Goal: Transaction & Acquisition: Book appointment/travel/reservation

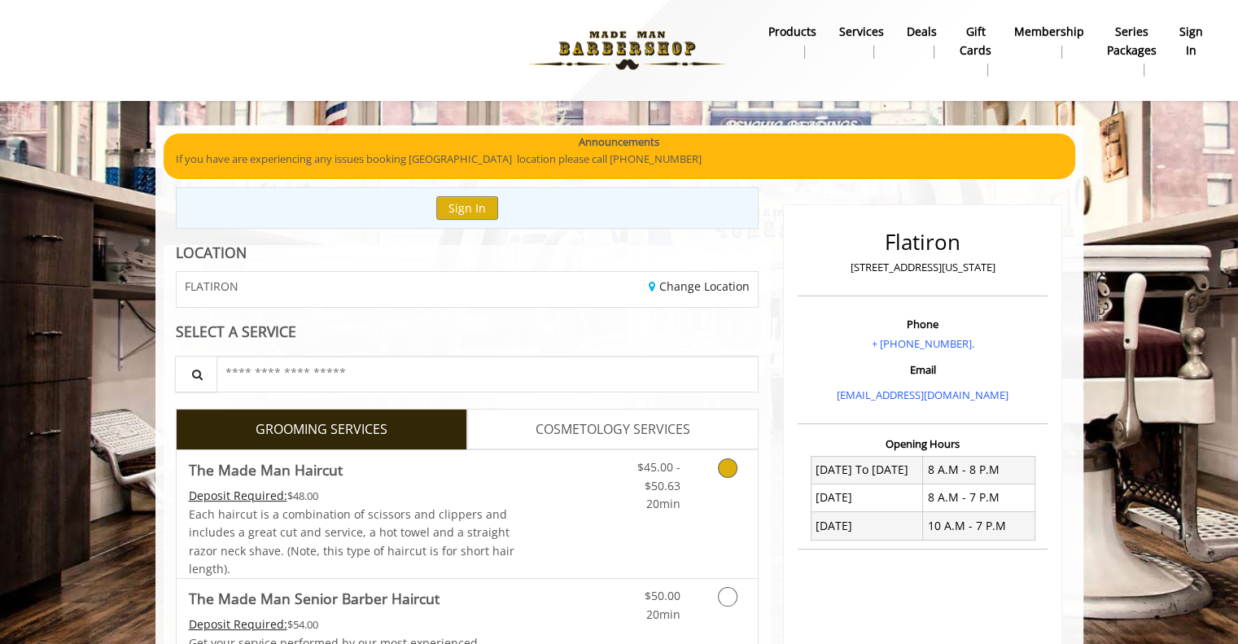
scroll to position [124, 0]
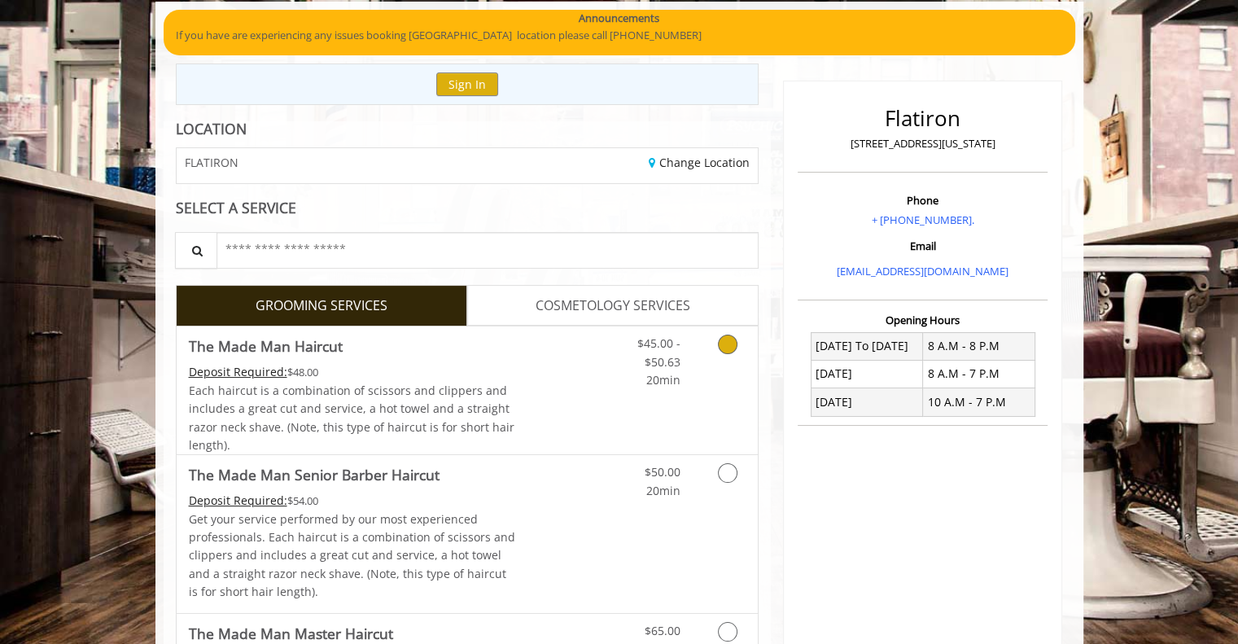
click at [571, 379] on link "Discounted Price" at bounding box center [563, 390] width 97 height 128
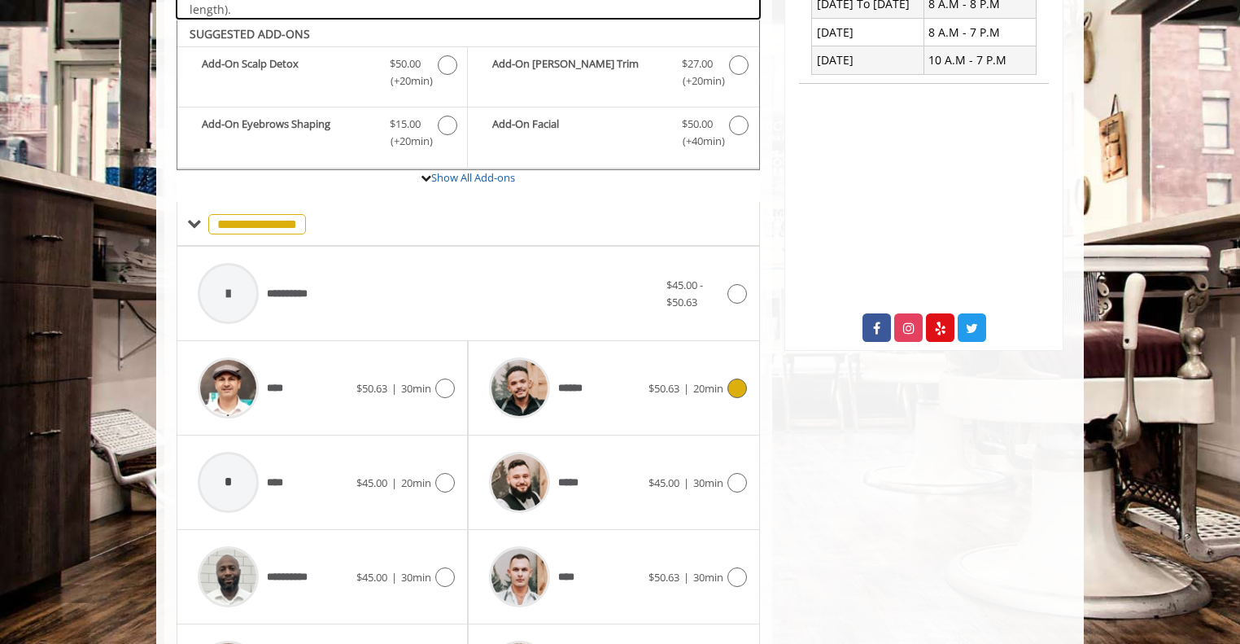
scroll to position [483, 0]
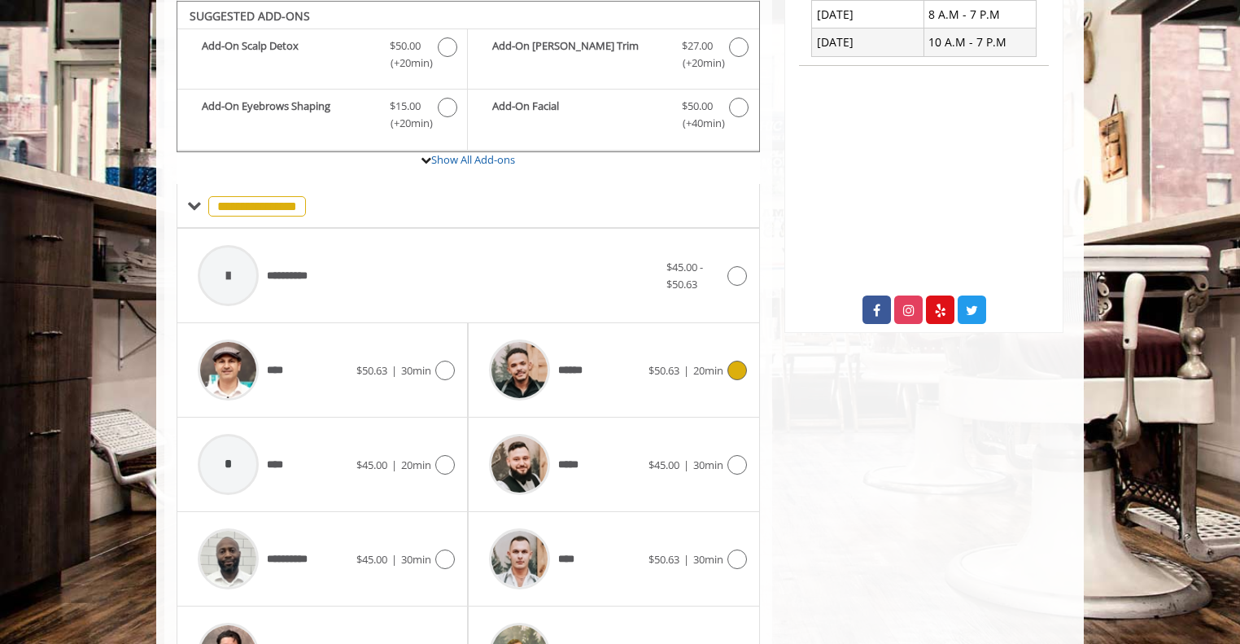
click at [697, 383] on div "****** $50.63 | 20min" at bounding box center [613, 369] width 265 height 77
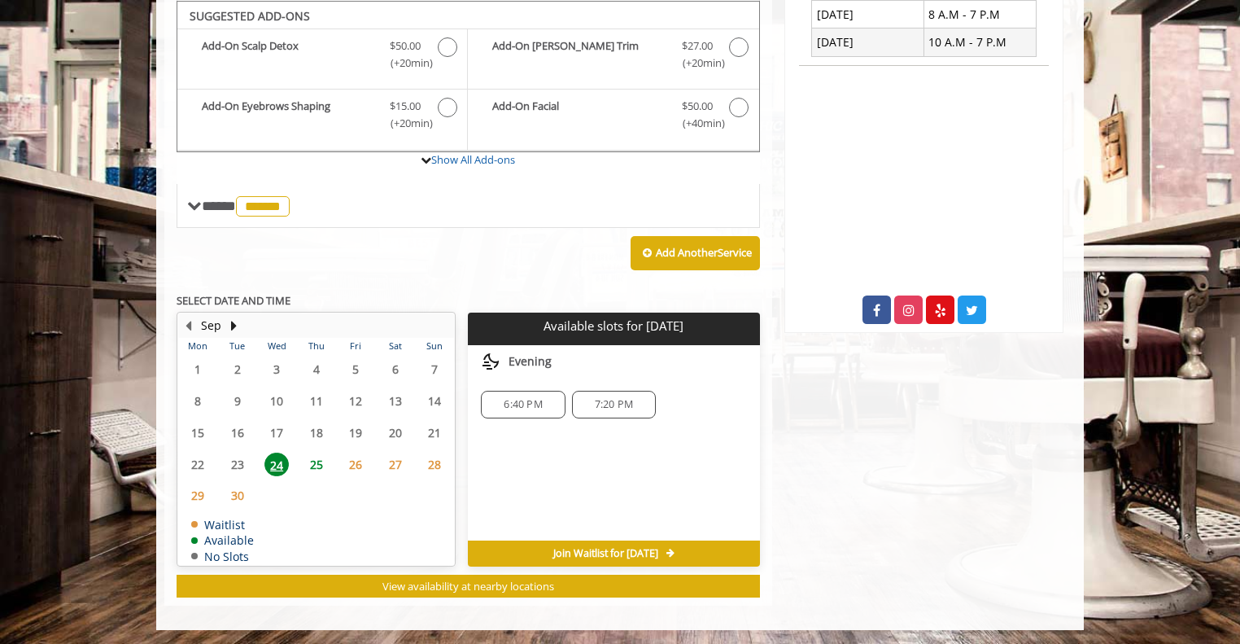
click at [500, 468] on div "Choose a time below for [DATE] Evening 6:40 PM 7:20 PM" at bounding box center [613, 442] width 291 height 195
click at [505, 475] on div "Choose a time below for [DATE] Evening 6:40 PM 7:20 PM" at bounding box center [613, 442] width 291 height 195
click at [323, 462] on span "25" at bounding box center [316, 464] width 24 height 24
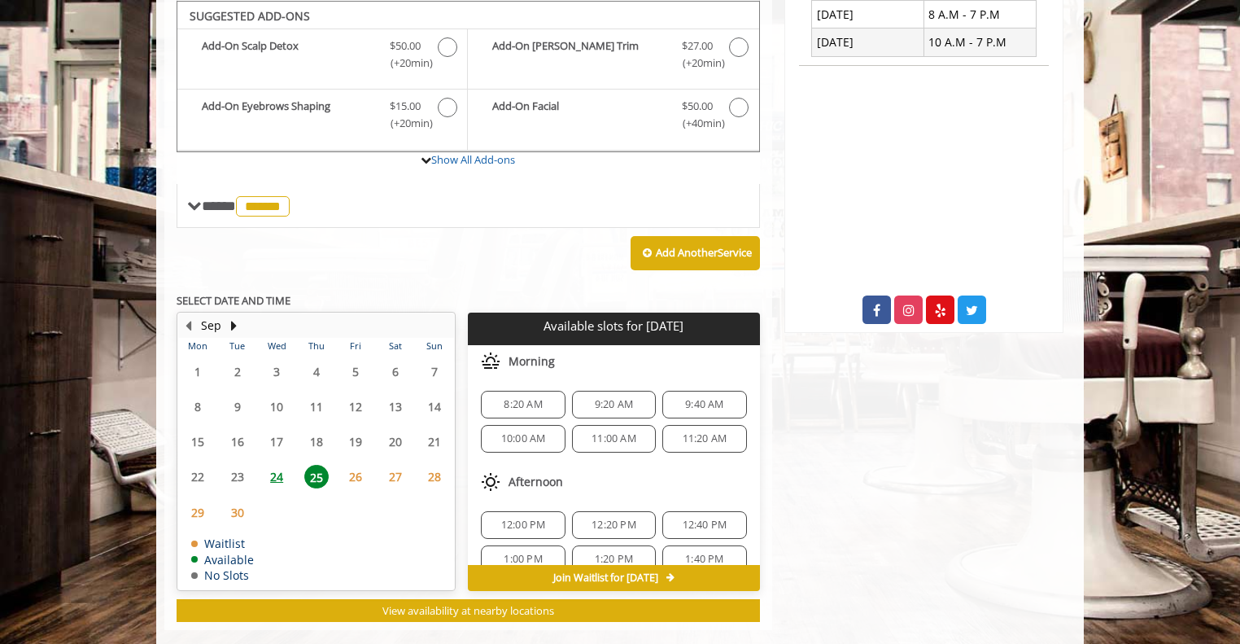
scroll to position [508, 0]
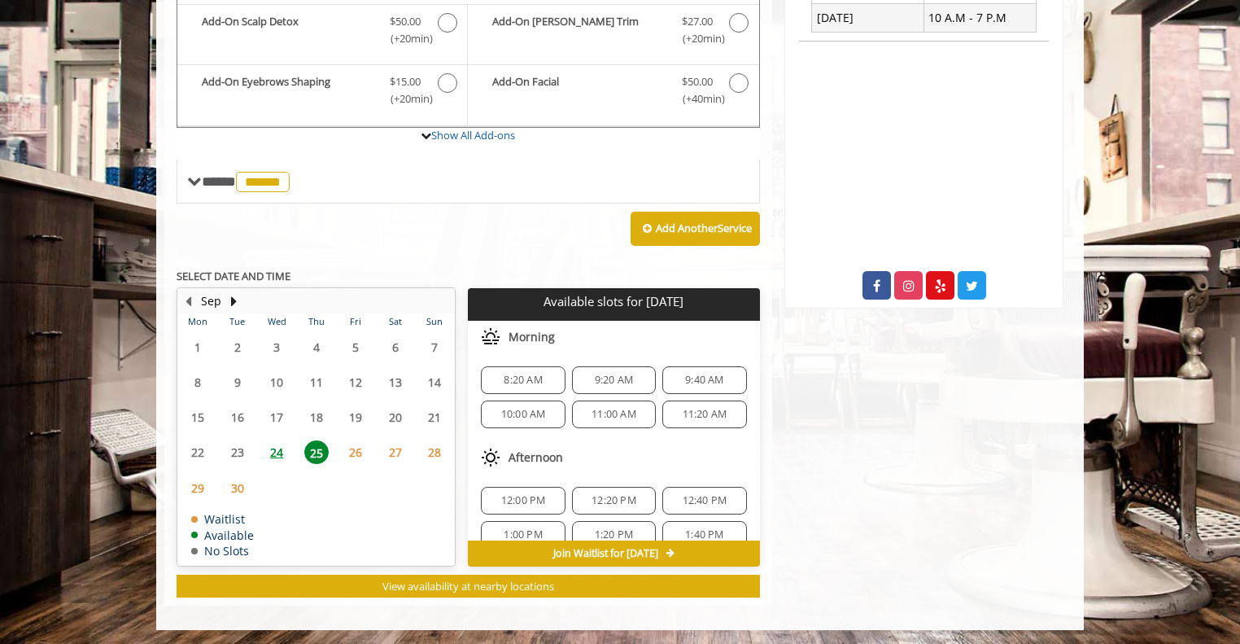
click at [277, 460] on span "24" at bounding box center [276, 452] width 24 height 24
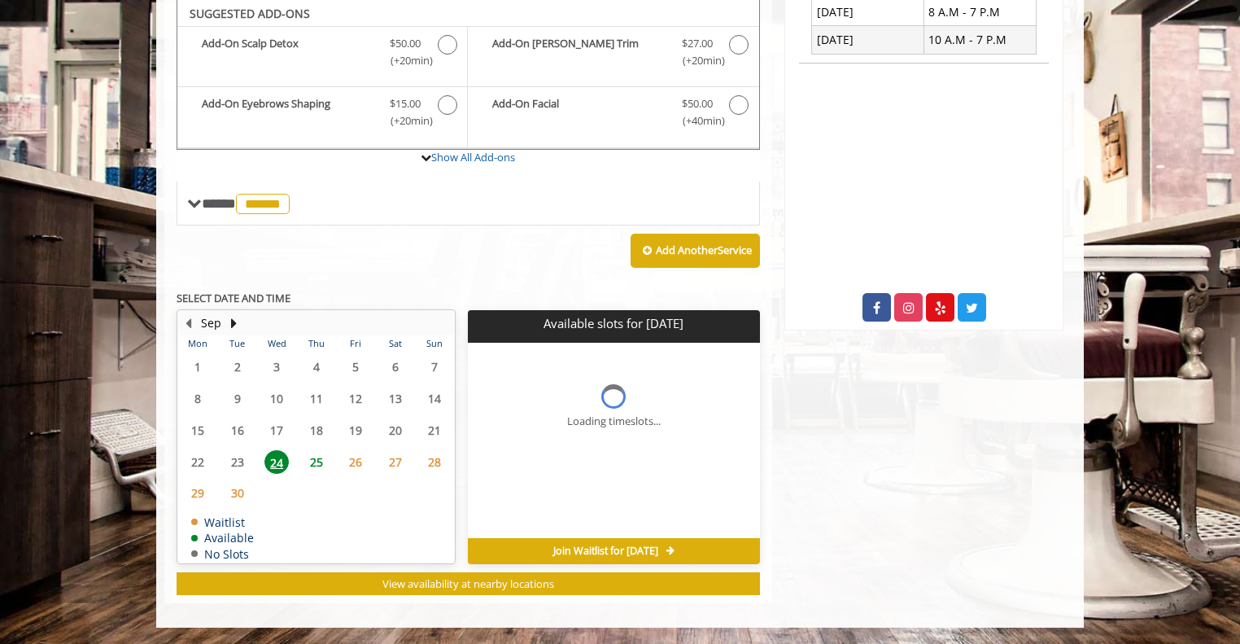
scroll to position [483, 0]
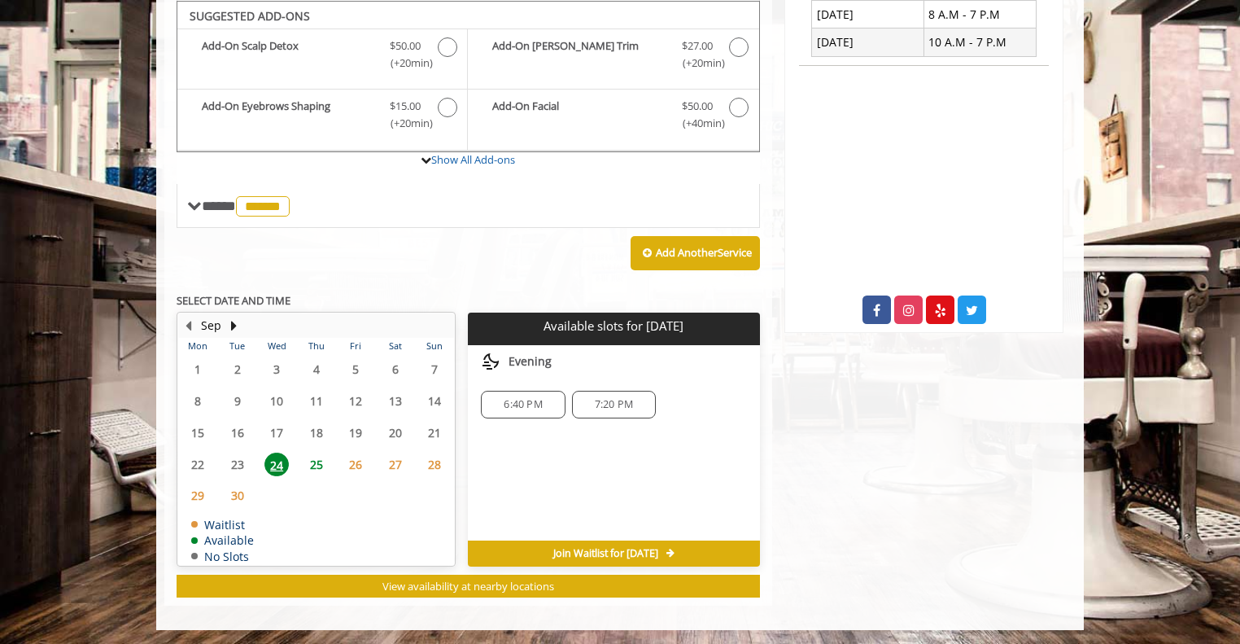
click at [311, 461] on span "25" at bounding box center [316, 464] width 24 height 24
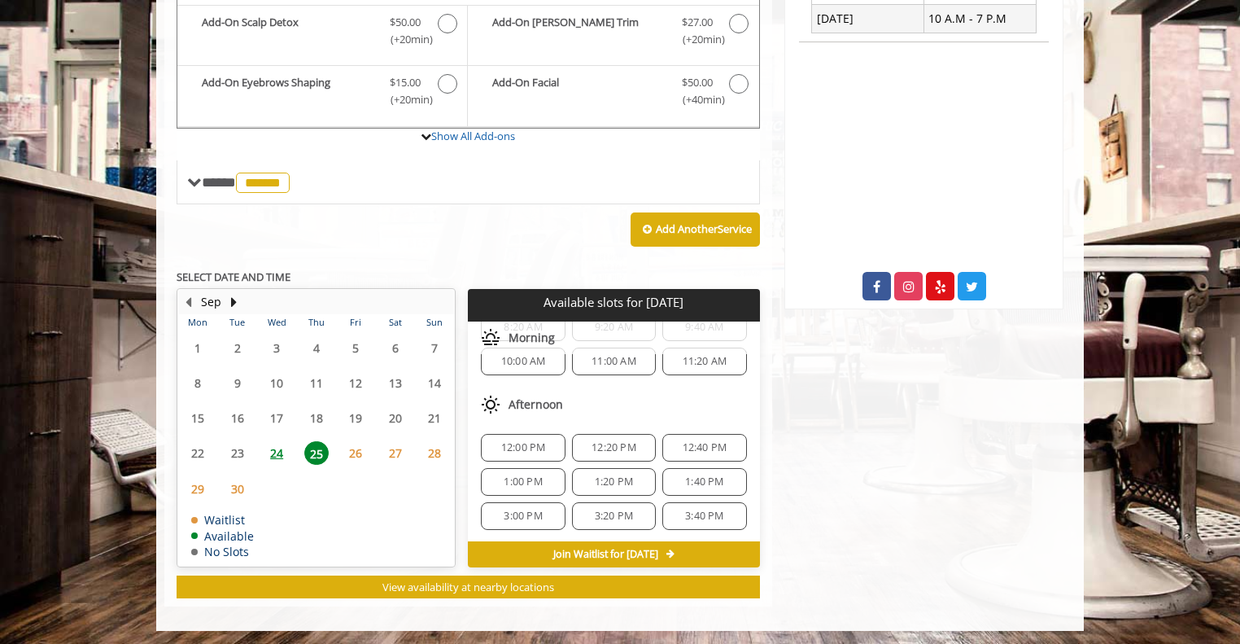
scroll to position [506, 0]
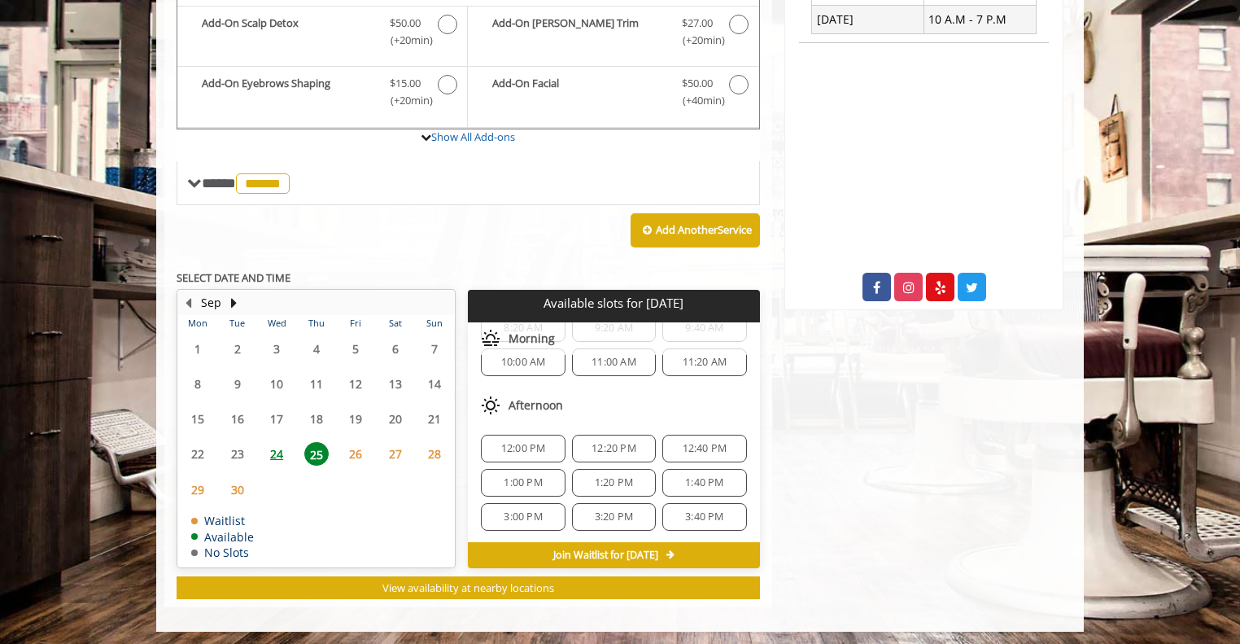
click at [526, 513] on span "3:00 PM" at bounding box center [523, 516] width 38 height 13
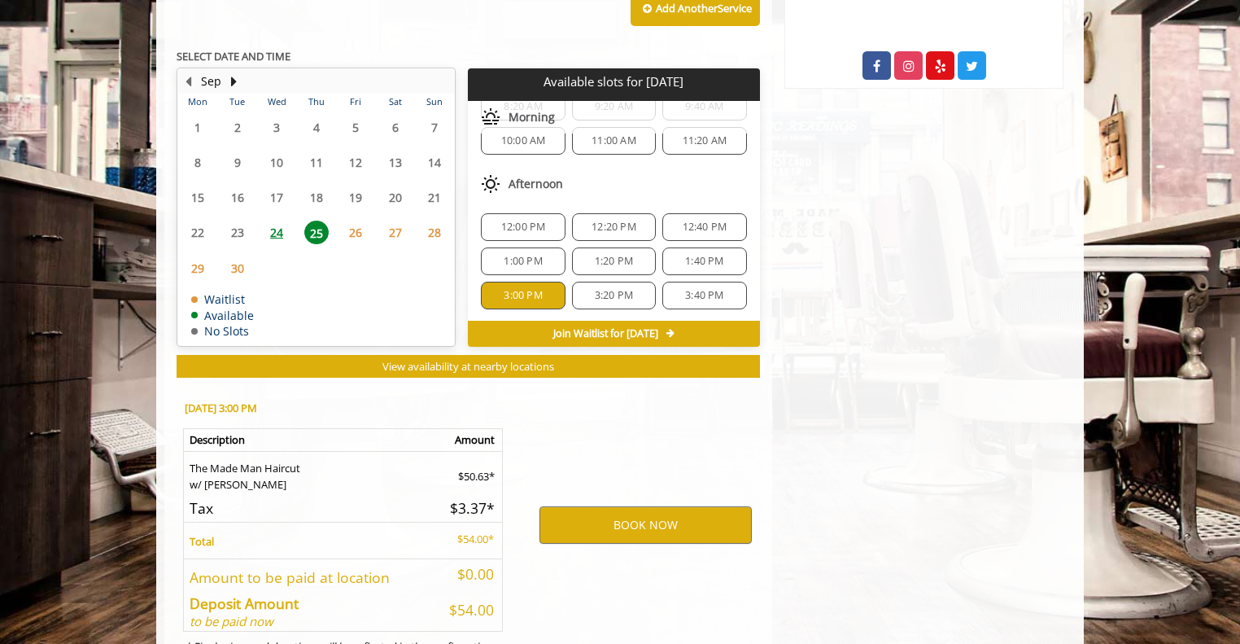
scroll to position [801, 0]
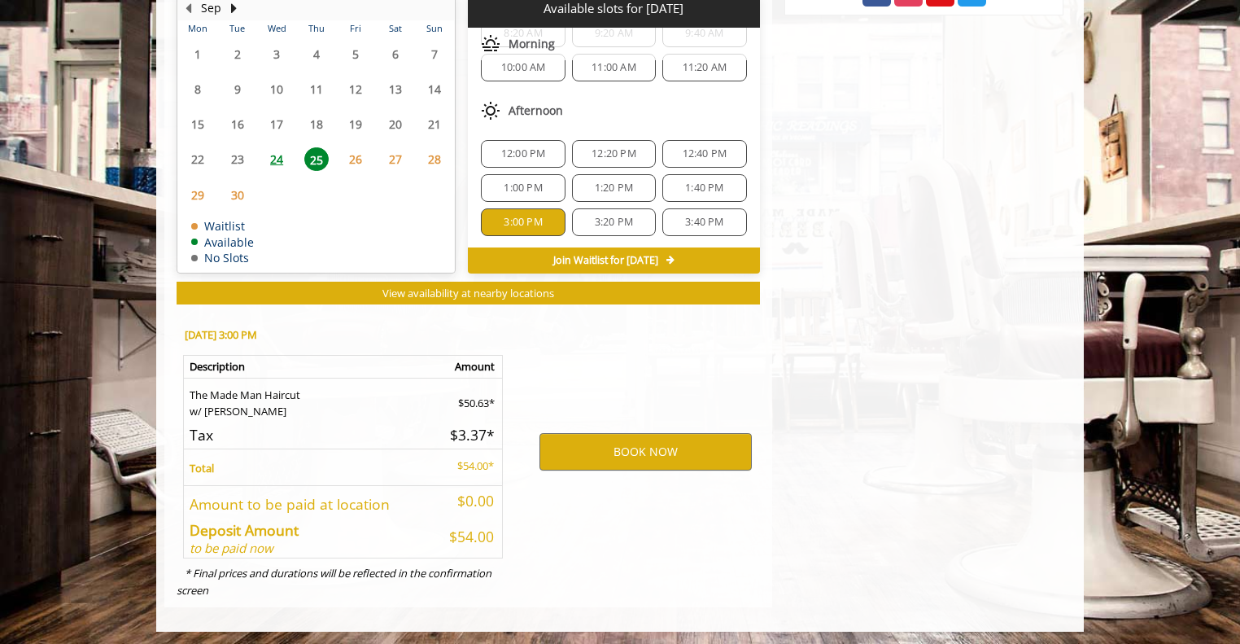
click at [654, 256] on span "Join Waitlist for [DATE]" at bounding box center [605, 260] width 105 height 13
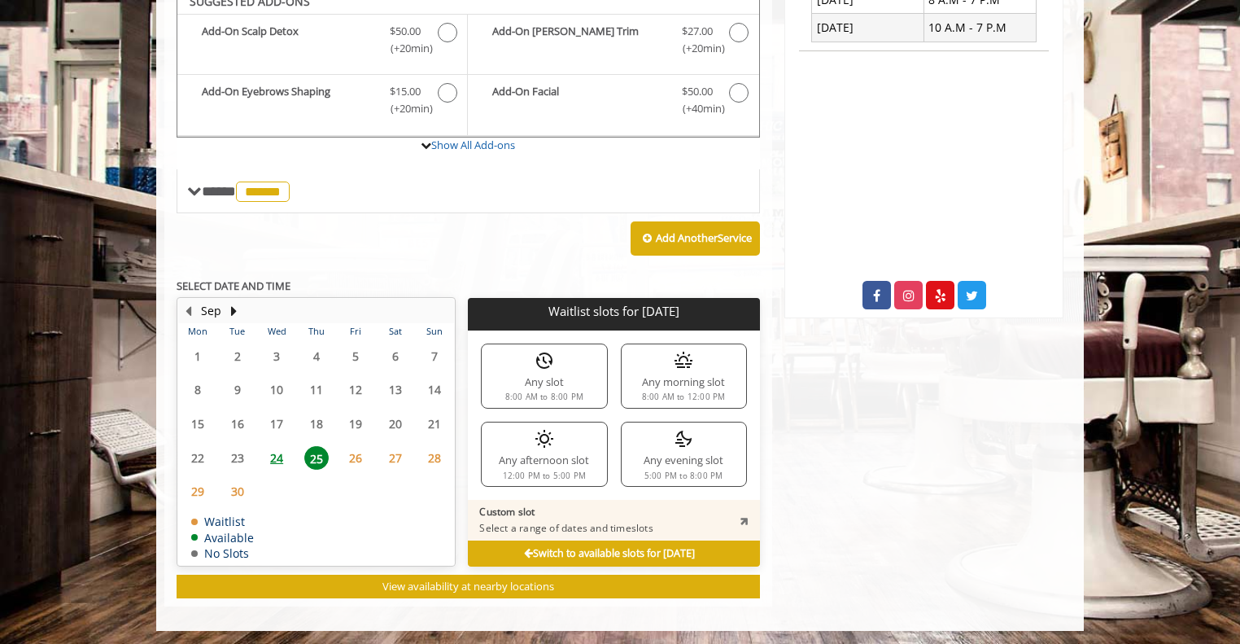
click at [281, 456] on span "24" at bounding box center [276, 458] width 24 height 24
click at [491, 553] on div "Switch to available slots for [DATE]" at bounding box center [613, 553] width 291 height 26
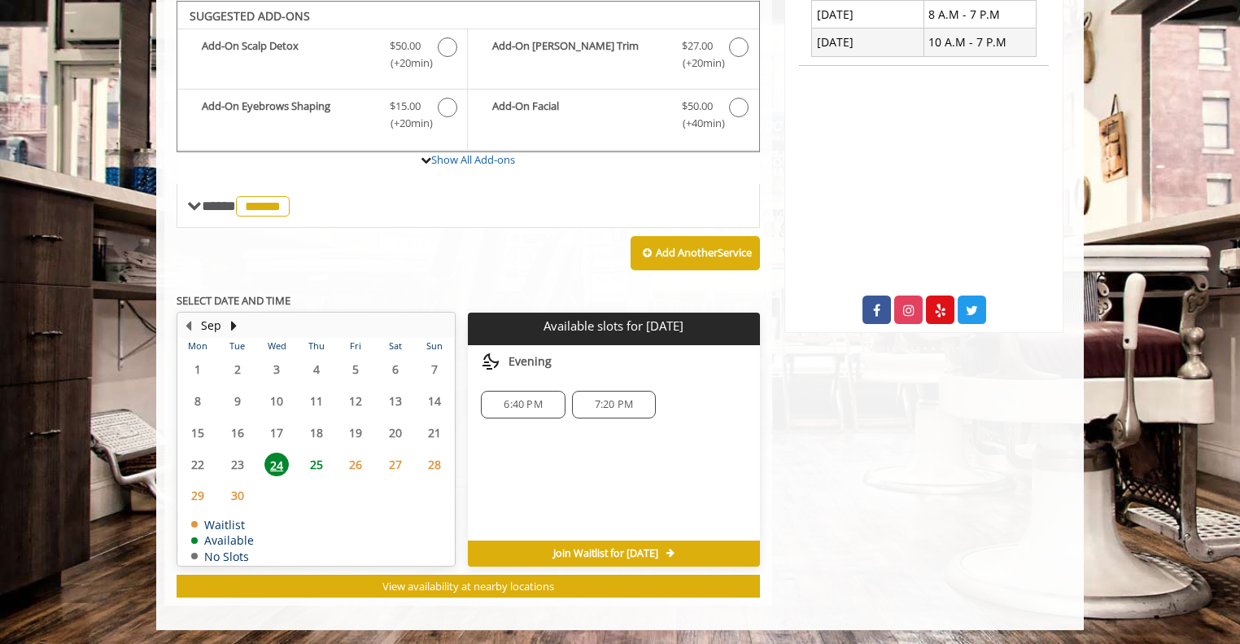
click at [321, 461] on span "25" at bounding box center [316, 464] width 24 height 24
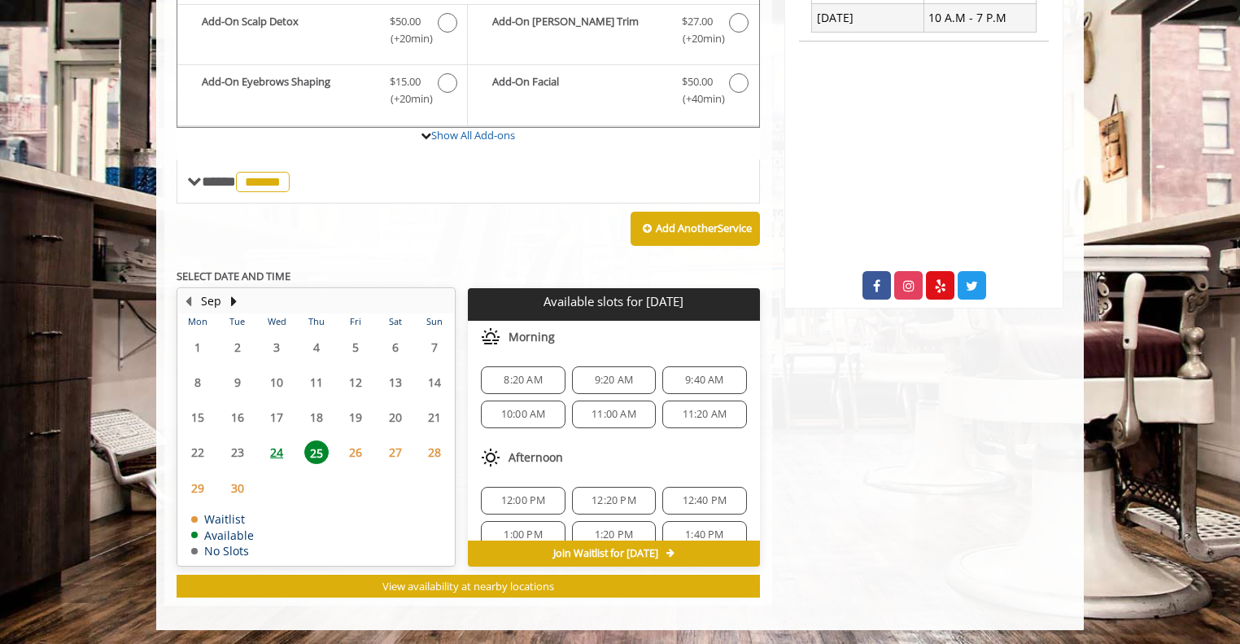
click at [356, 458] on span "26" at bounding box center [355, 452] width 24 height 24
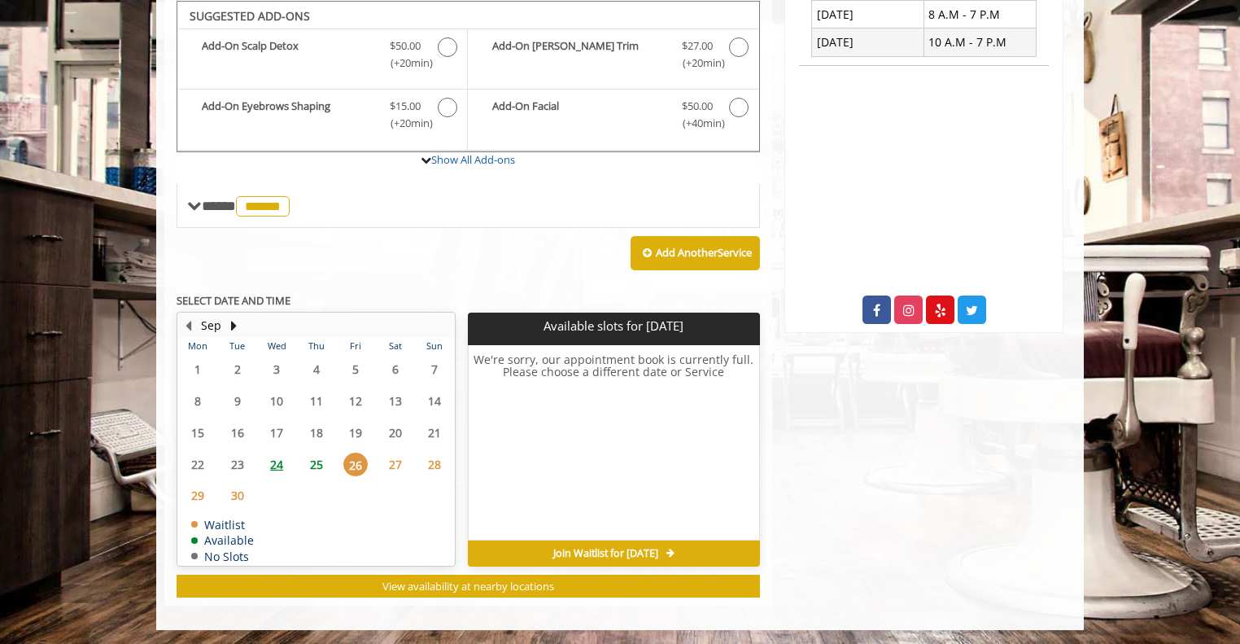
click at [318, 460] on span "25" at bounding box center [316, 464] width 24 height 24
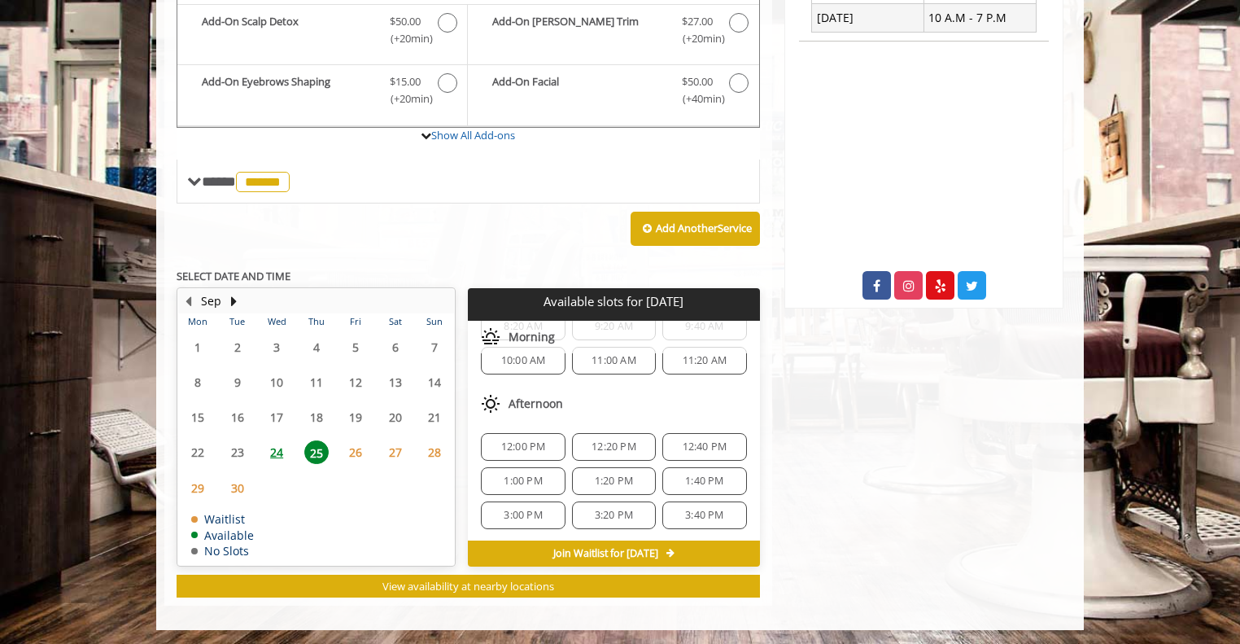
scroll to position [53, 0]
click at [548, 515] on span "3:00 PM" at bounding box center [522, 515] width 69 height 13
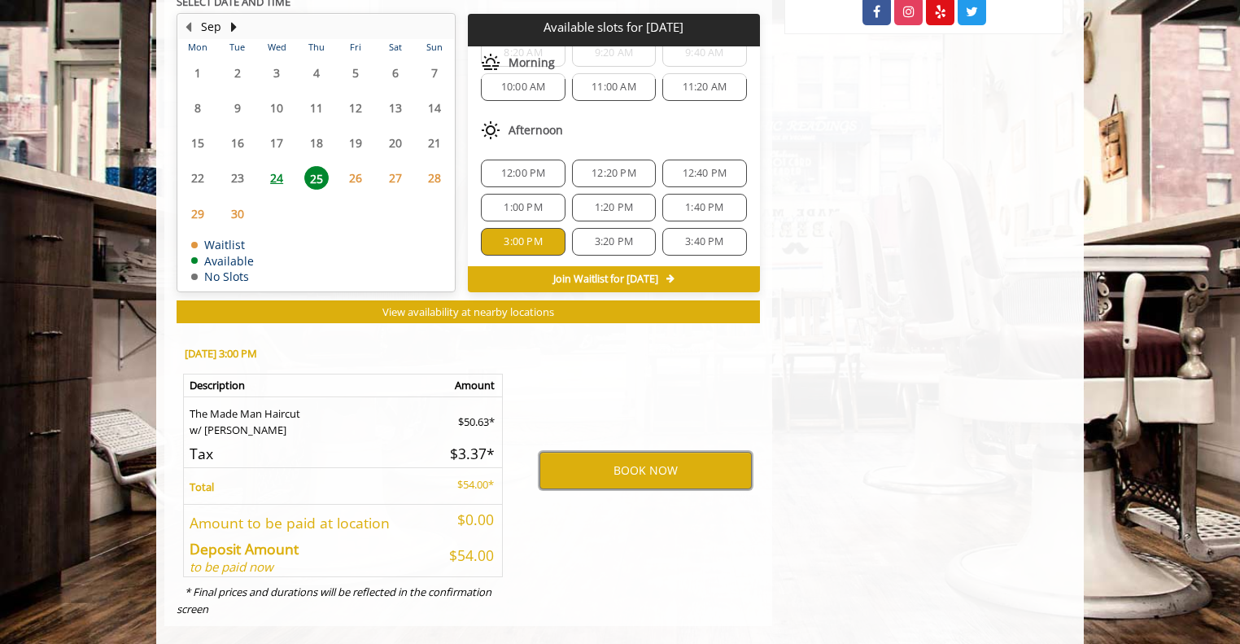
scroll to position [781, 0]
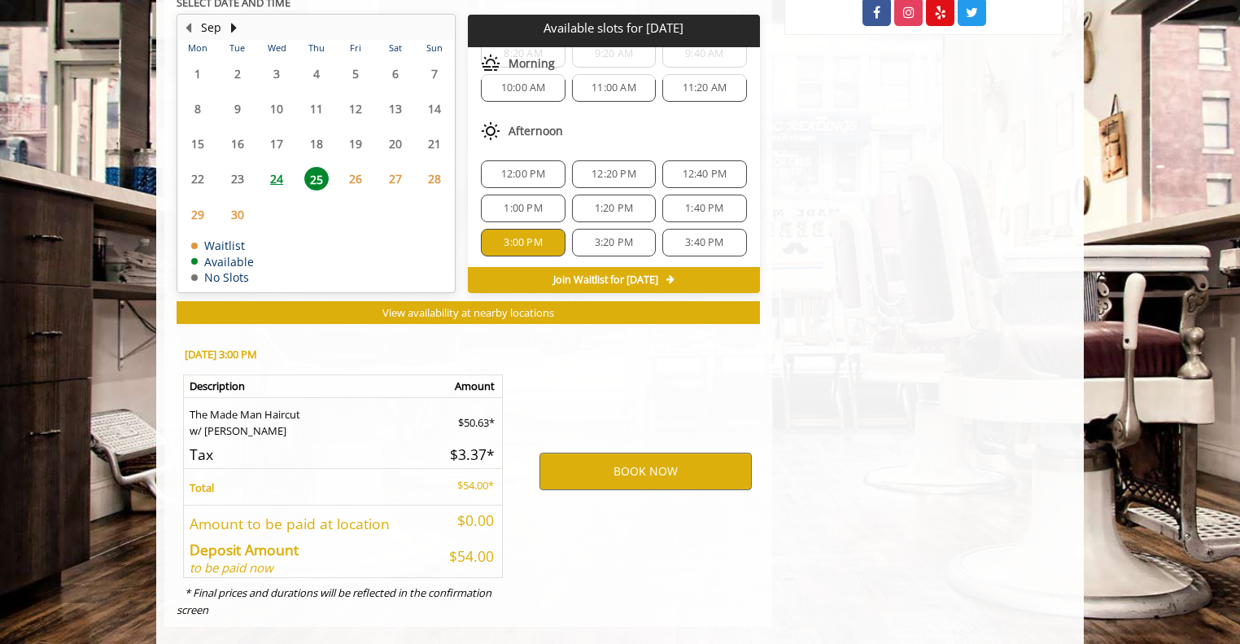
click at [538, 97] on div "10:00 AM" at bounding box center [523, 88] width 84 height 28
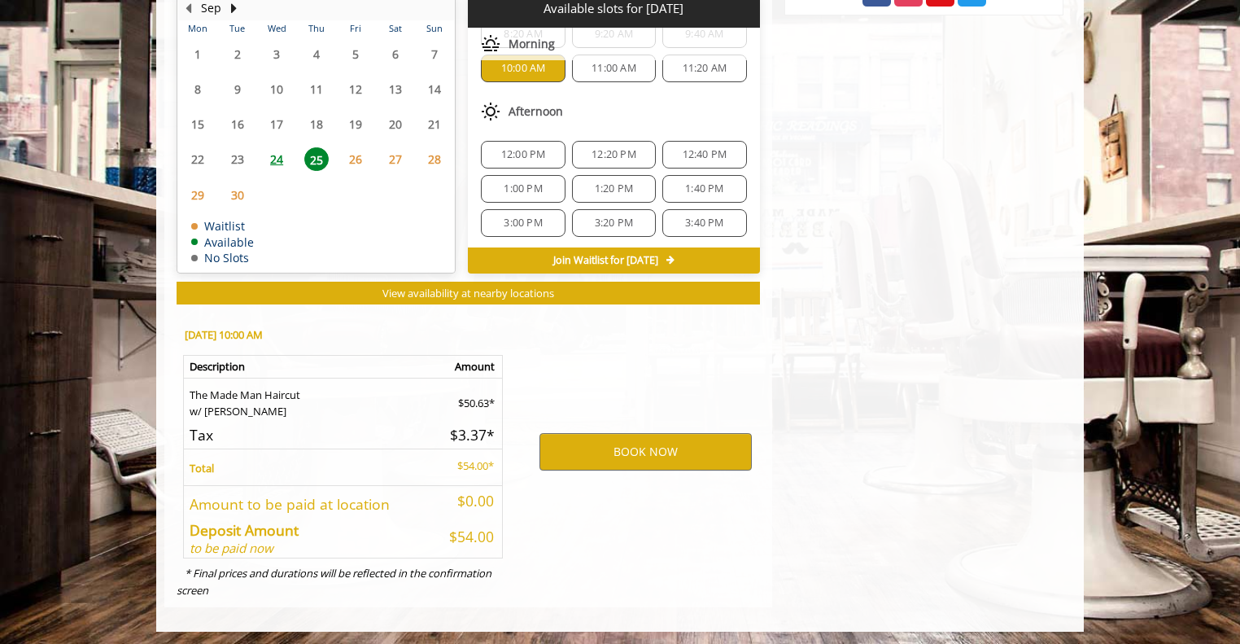
click at [279, 157] on span "24" at bounding box center [276, 159] width 24 height 24
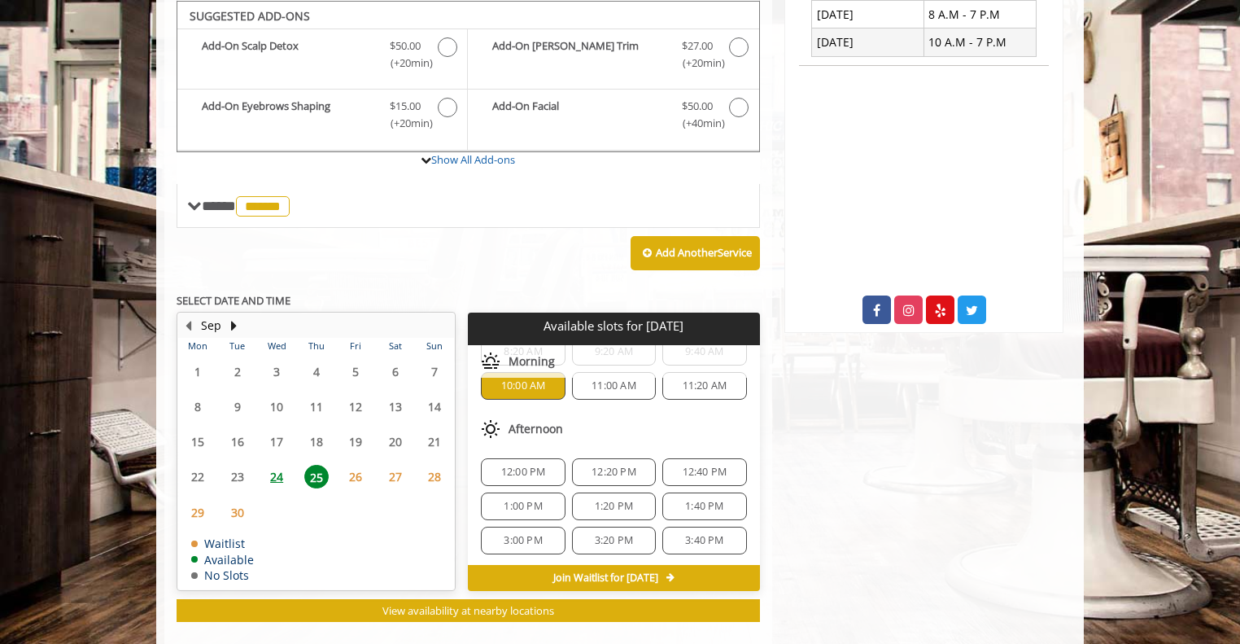
scroll to position [0, 0]
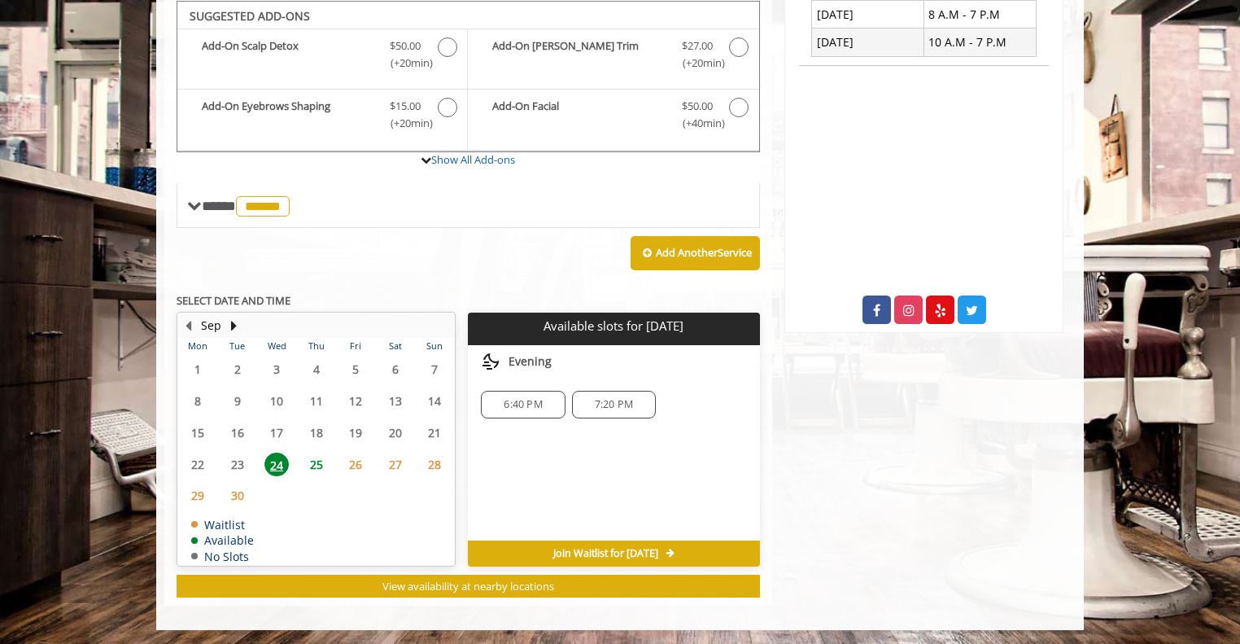
click at [544, 398] on span "6:40 PM" at bounding box center [522, 404] width 69 height 13
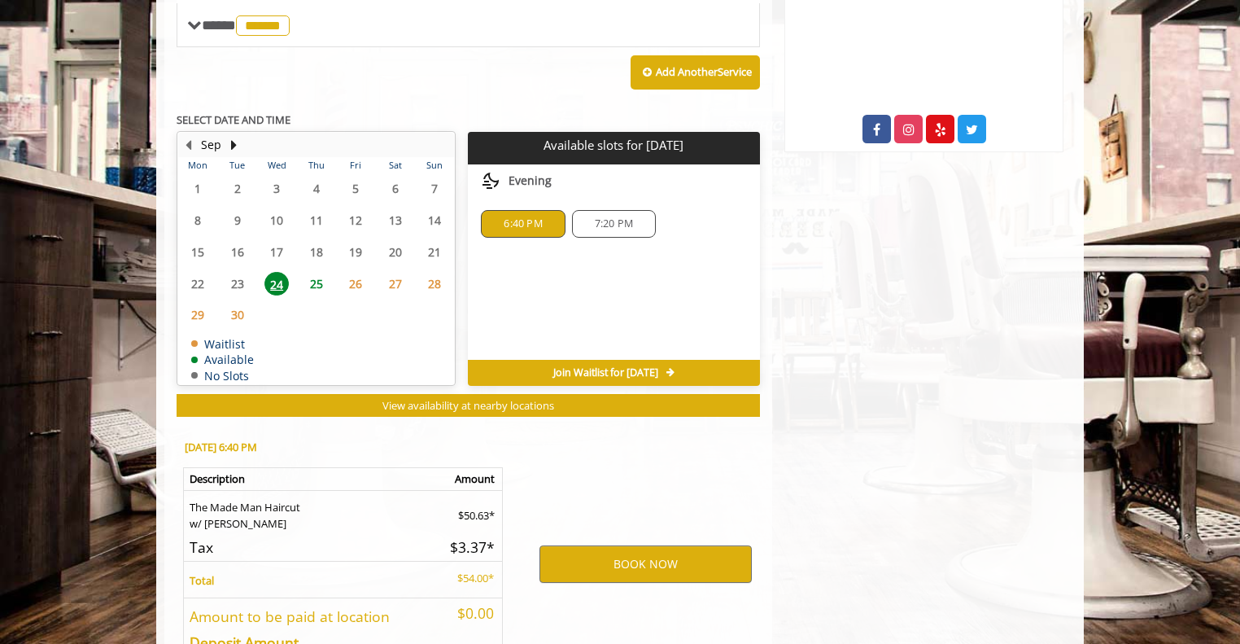
scroll to position [776, 0]
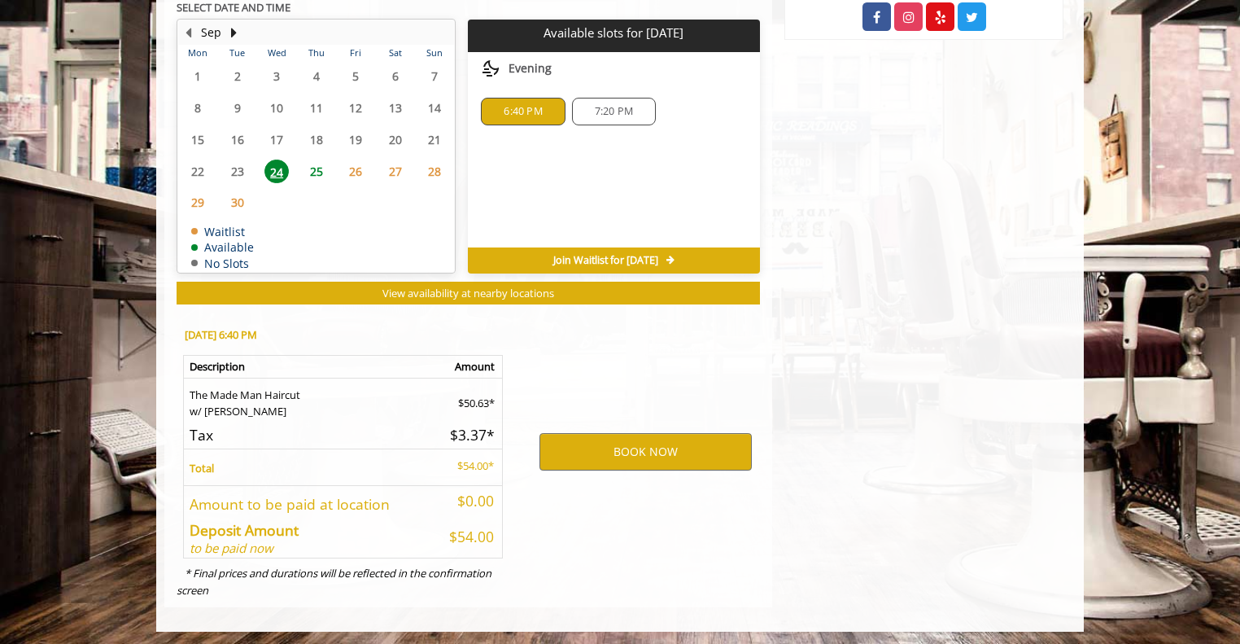
click at [641, 105] on span "7:20 PM" at bounding box center [613, 111] width 69 height 13
click at [308, 172] on span "25" at bounding box center [316, 171] width 24 height 24
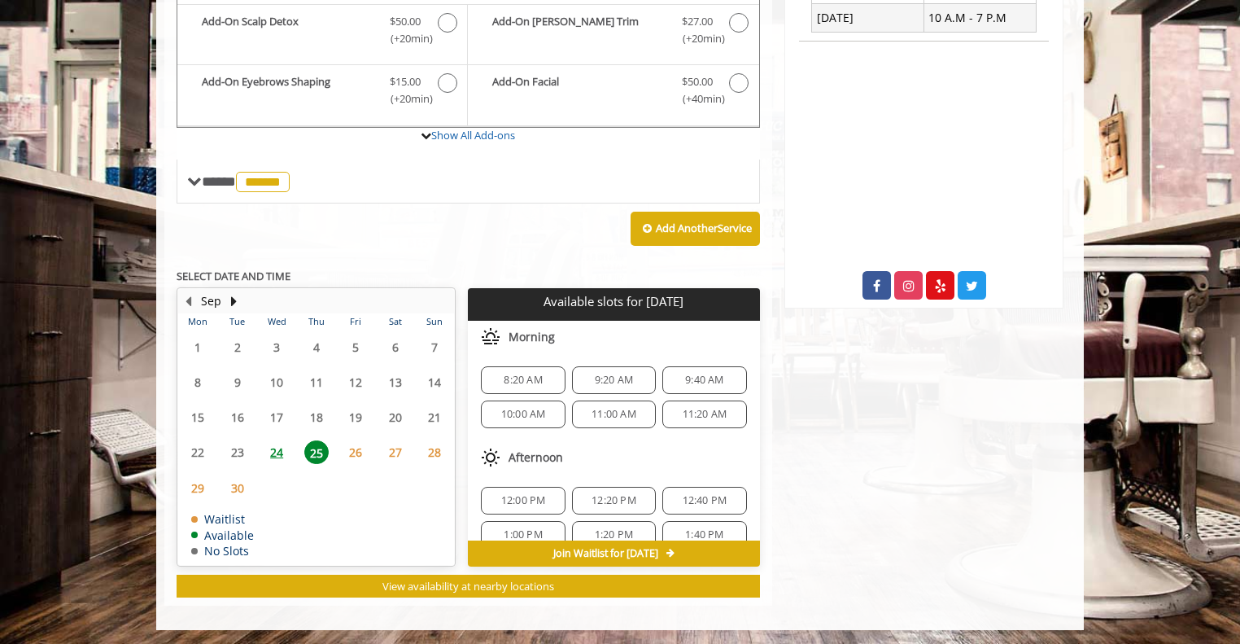
click at [534, 412] on span "10:00 AM" at bounding box center [523, 414] width 45 height 13
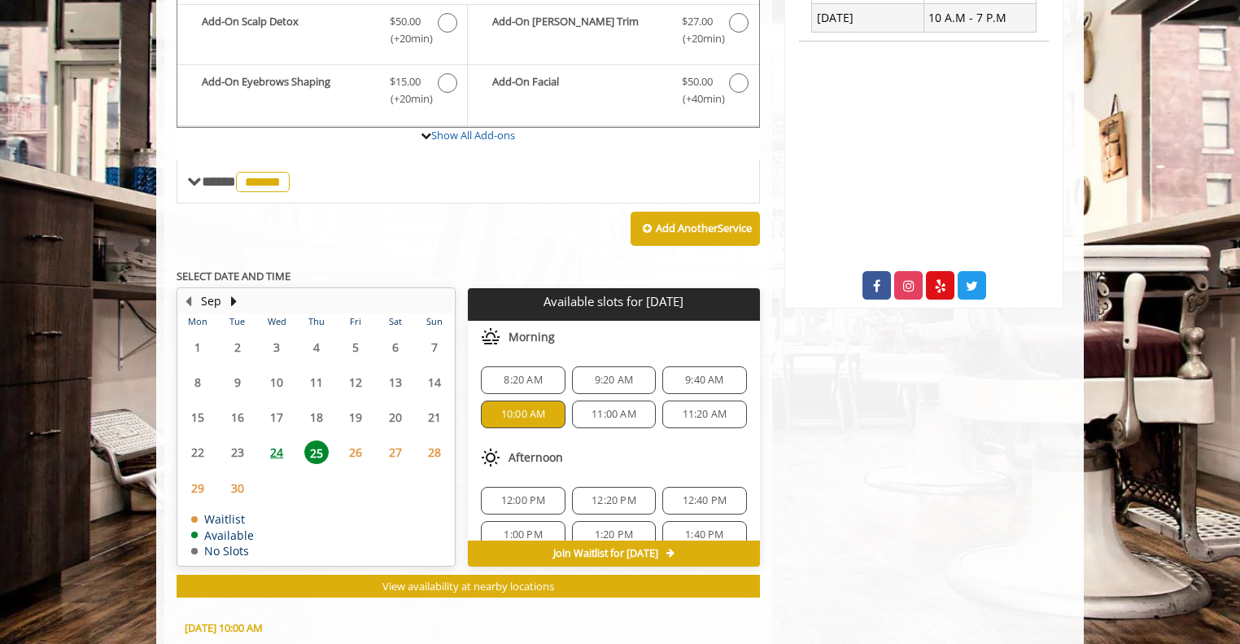
scroll to position [801, 0]
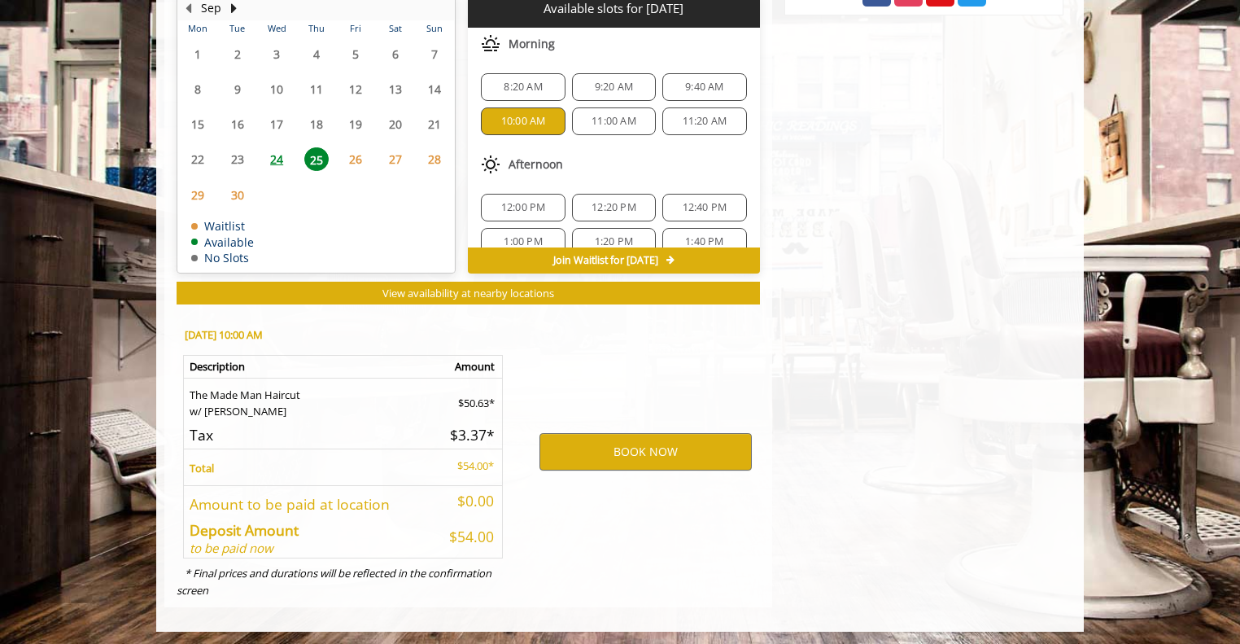
click at [626, 201] on span "12:20 PM" at bounding box center [614, 207] width 45 height 13
click at [688, 201] on span "12:40 PM" at bounding box center [705, 207] width 45 height 13
click at [630, 255] on span "Join Waitlist for [DATE]" at bounding box center [605, 260] width 105 height 13
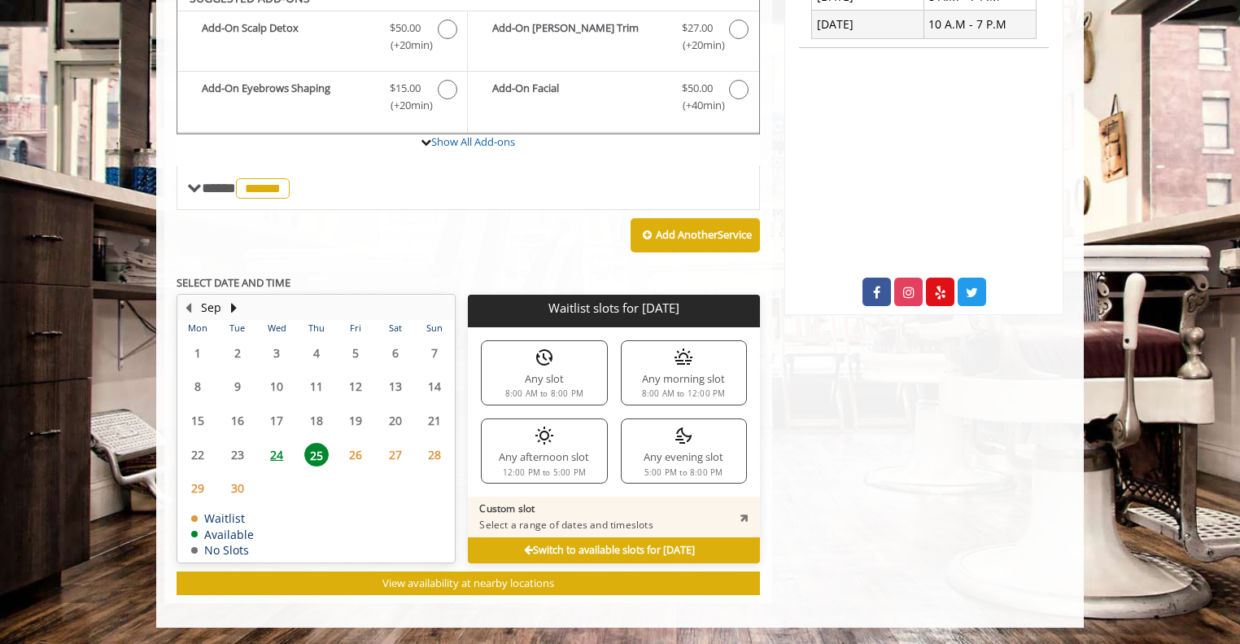
scroll to position [498, 0]
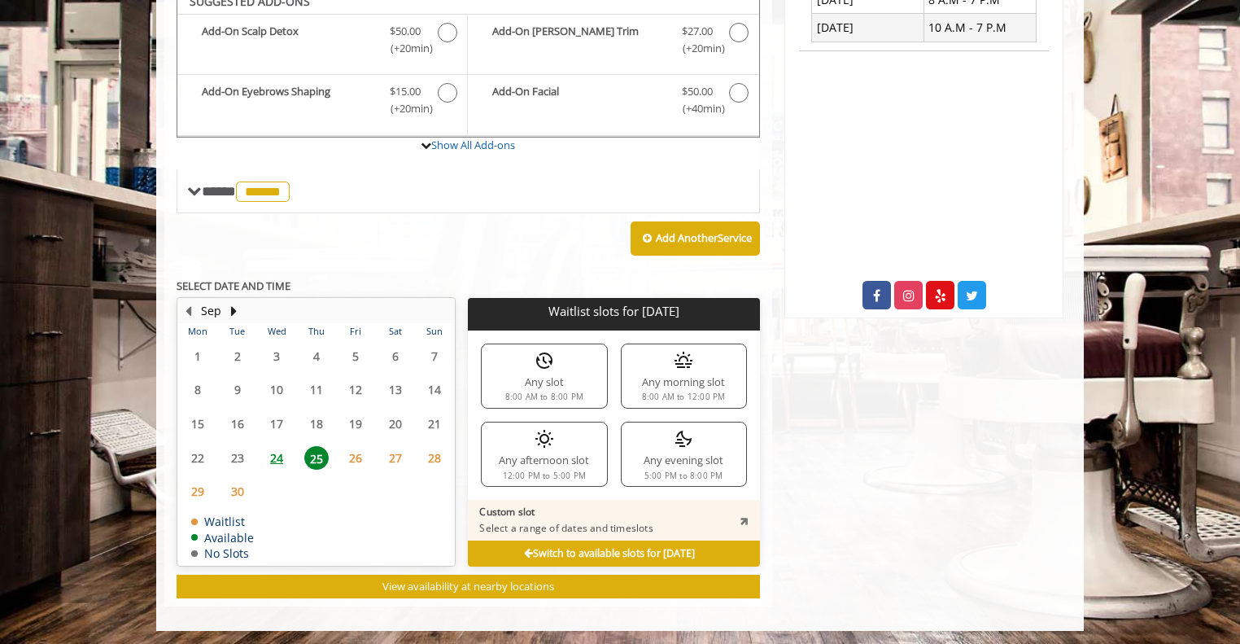
click at [563, 454] on div "Any afternoon slot 12:00 PM to 5:00 PM" at bounding box center [544, 454] width 126 height 65
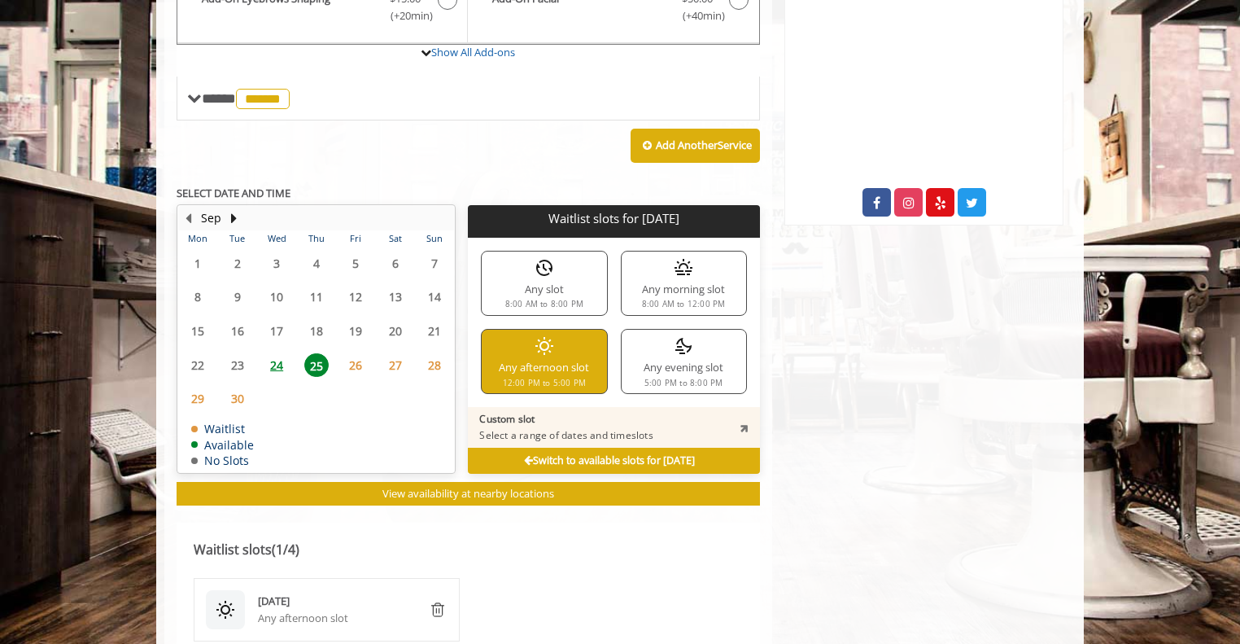
scroll to position [589, 0]
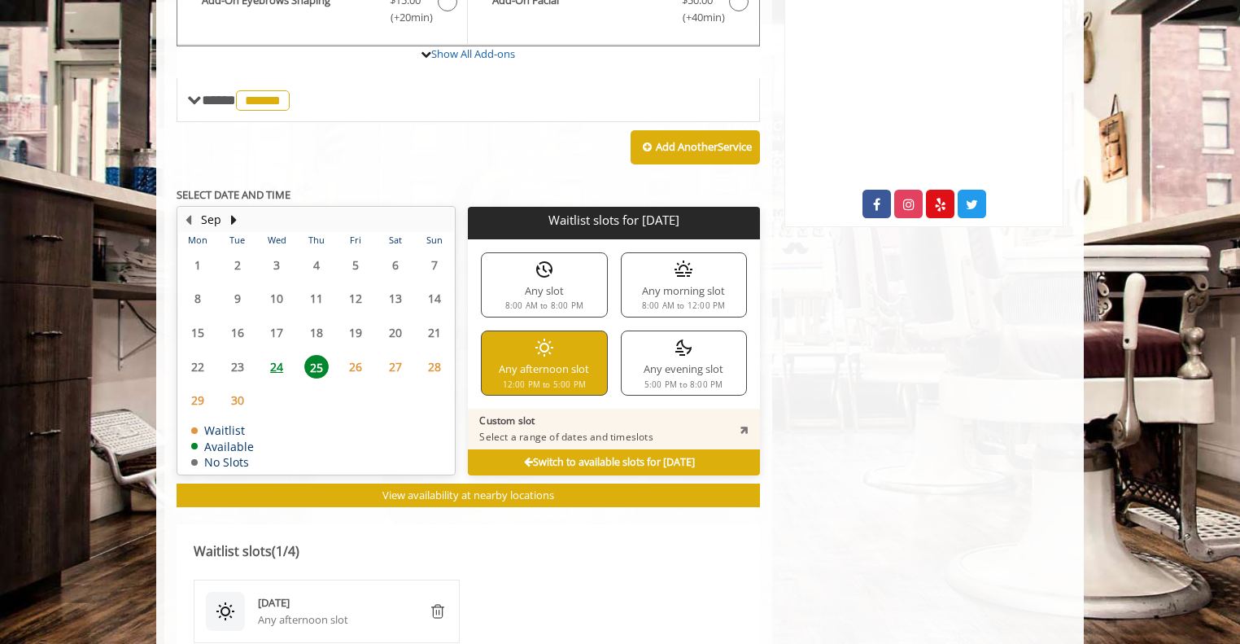
click at [430, 365] on span "28" at bounding box center [434, 367] width 24 height 24
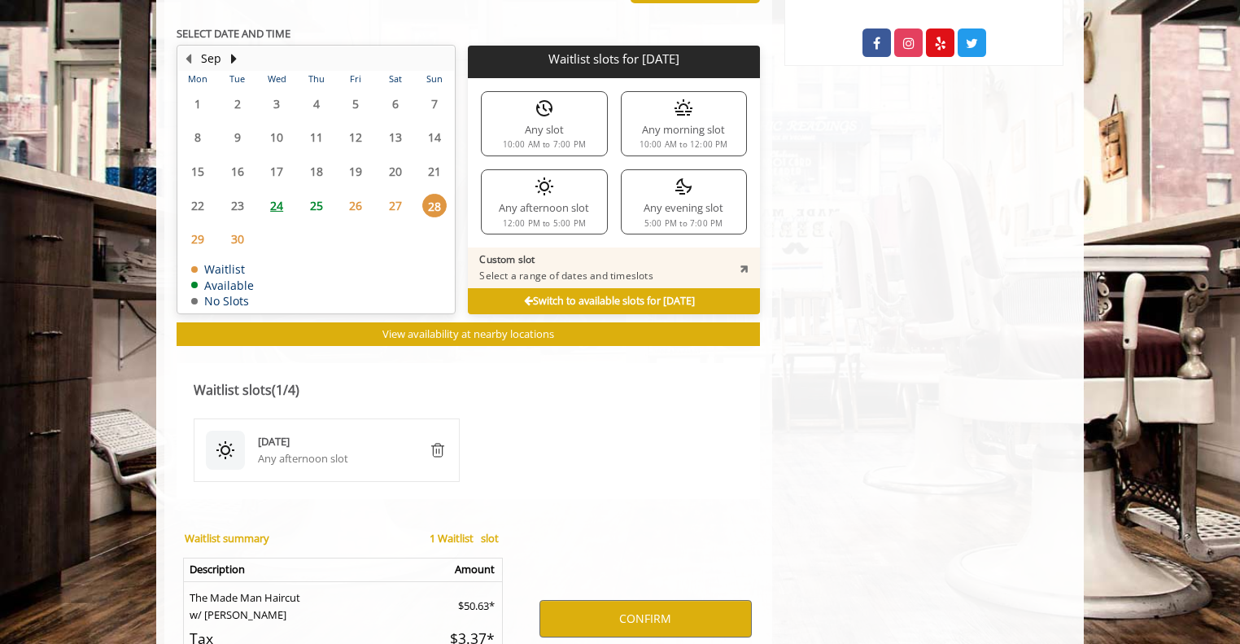
scroll to position [799, 0]
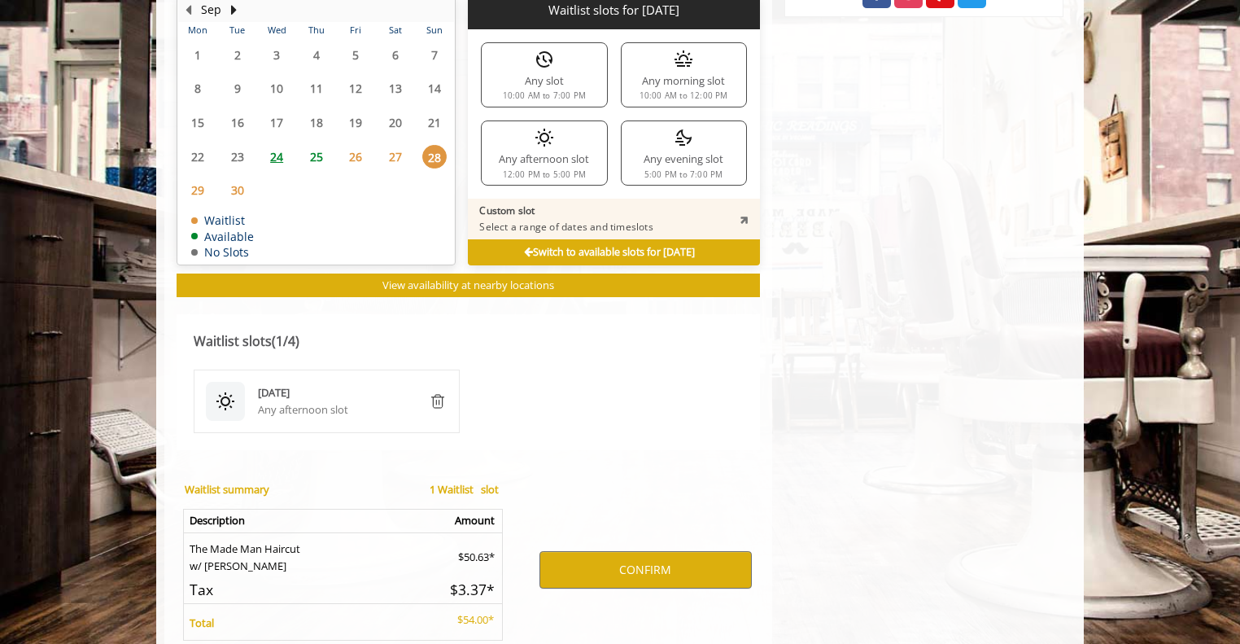
click at [322, 155] on span "25" at bounding box center [316, 157] width 24 height 24
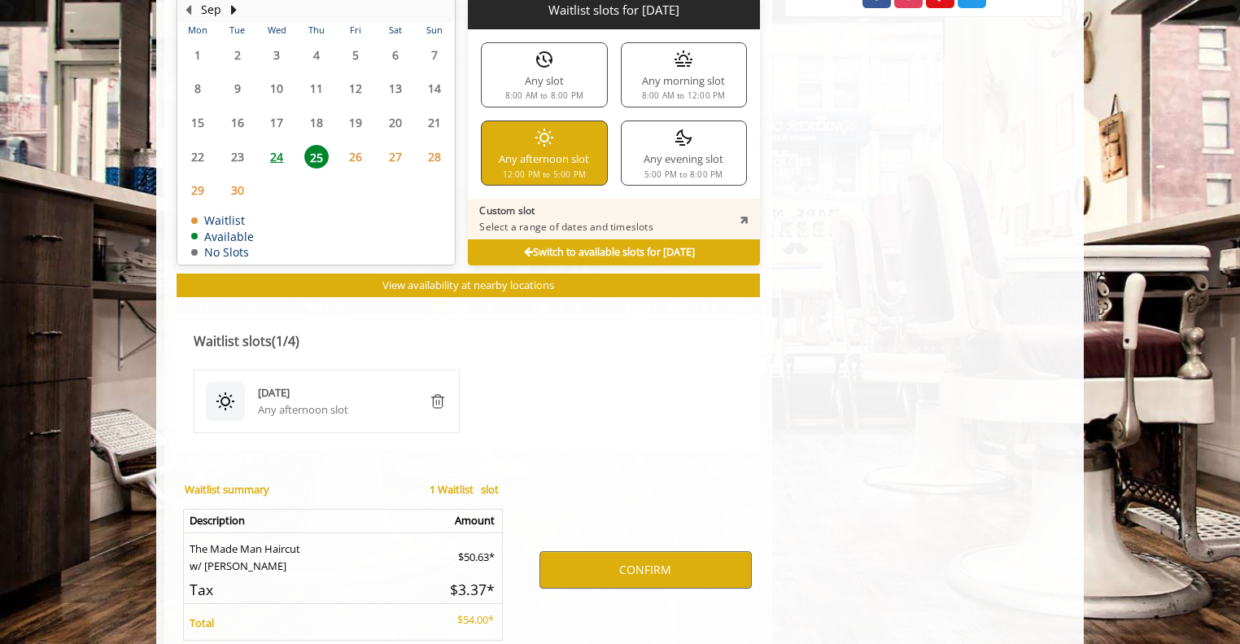
click at [524, 248] on icon at bounding box center [528, 252] width 9 height 11
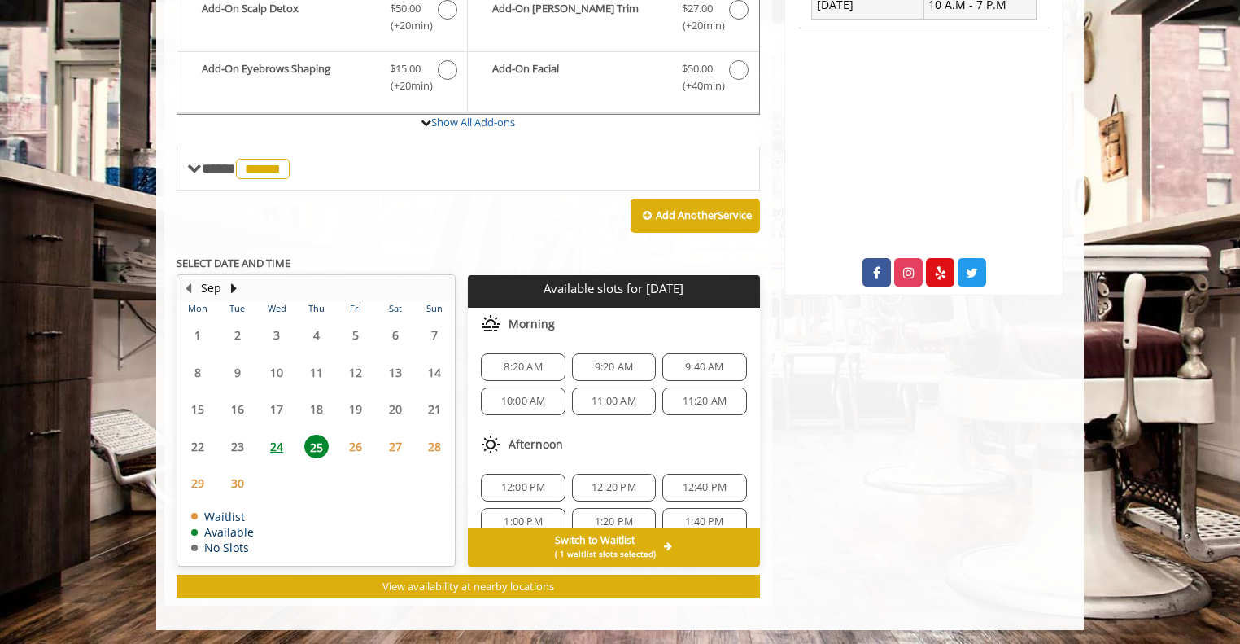
click at [621, 548] on span "( 1 waitlist slots selected)" at bounding box center [605, 553] width 101 height 13
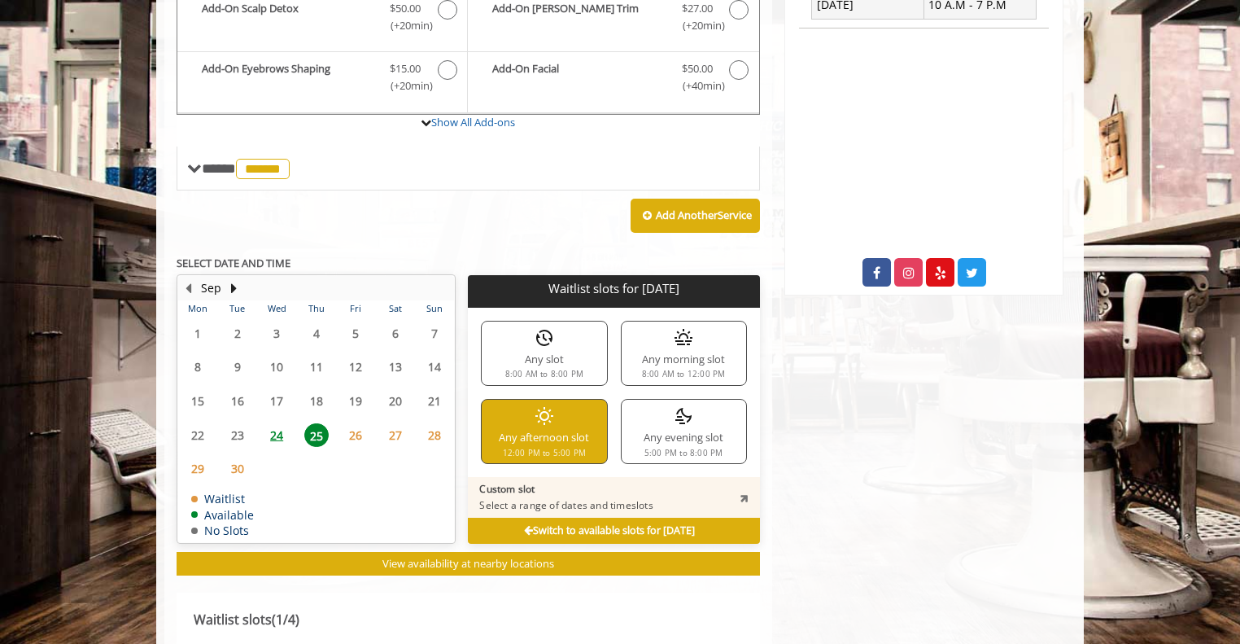
click at [524, 526] on icon at bounding box center [528, 531] width 9 height 11
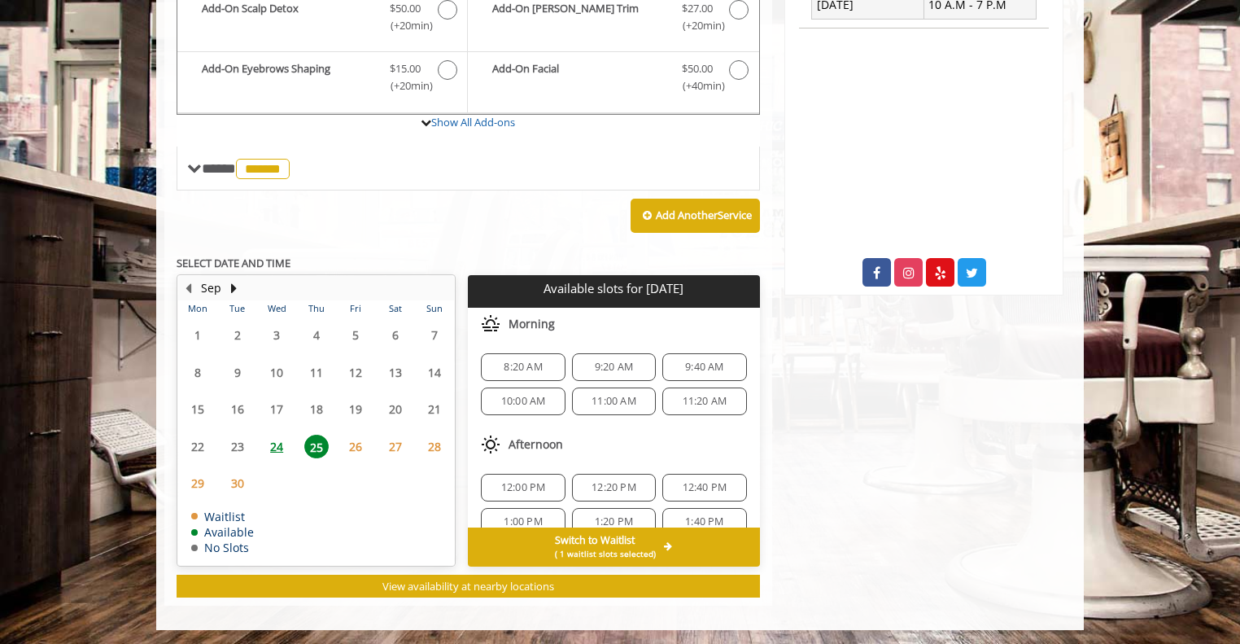
scroll to position [54, 0]
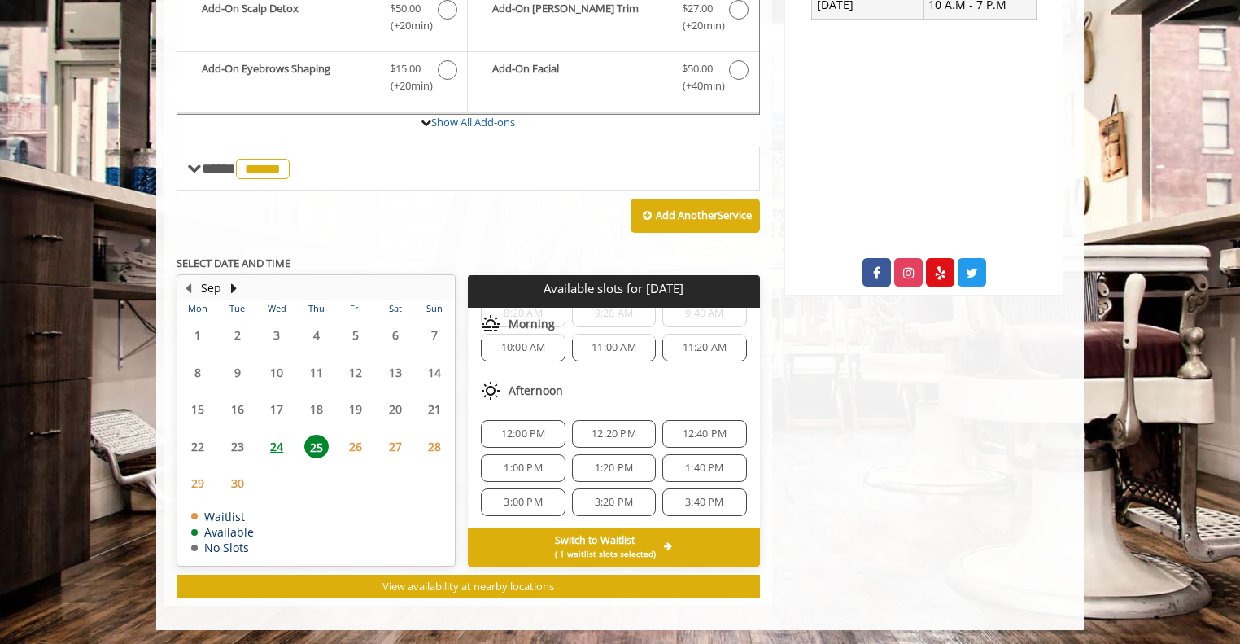
click at [535, 496] on span "3:00 PM" at bounding box center [523, 502] width 38 height 13
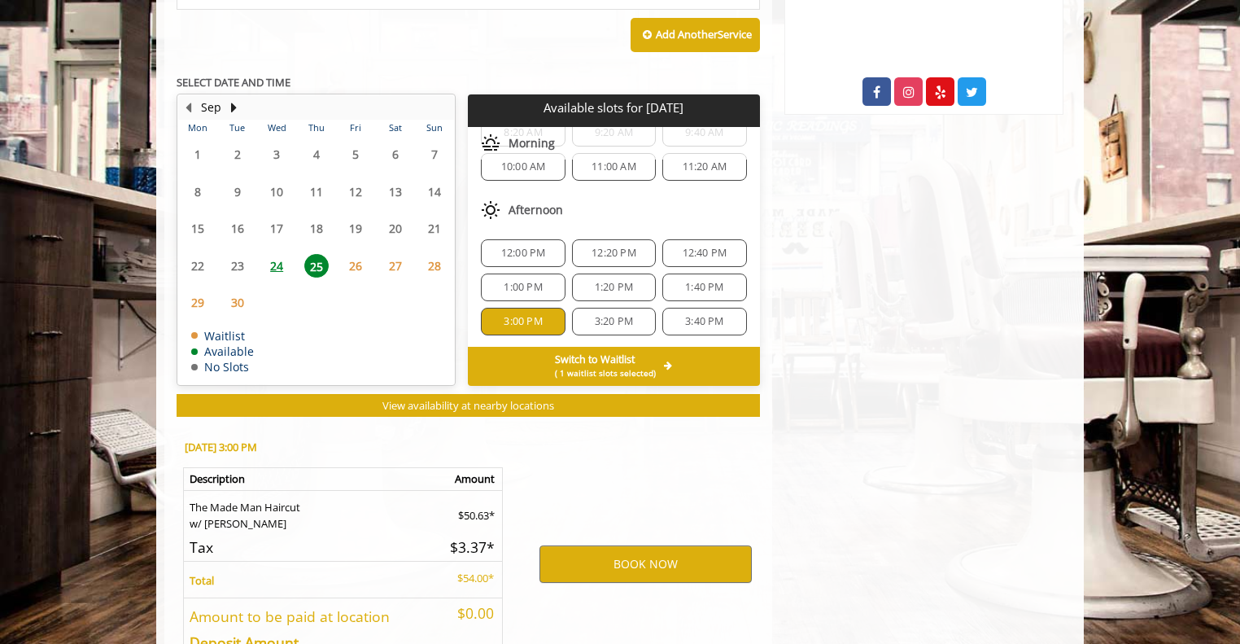
scroll to position [814, 0]
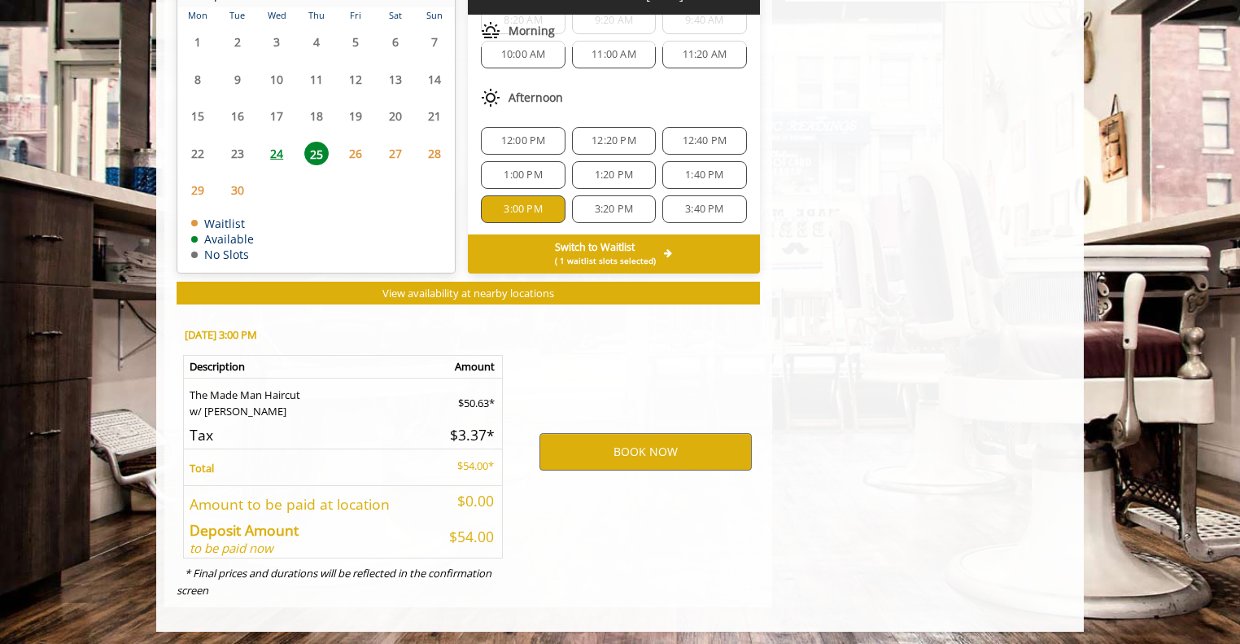
click at [625, 210] on span "3:20 PM" at bounding box center [614, 209] width 38 height 13
click at [662, 207] on div "3:40 PM" at bounding box center [704, 209] width 84 height 28
click at [689, 172] on span "1:40 PM" at bounding box center [704, 174] width 38 height 13
click at [683, 134] on span "12:40 PM" at bounding box center [705, 140] width 45 height 13
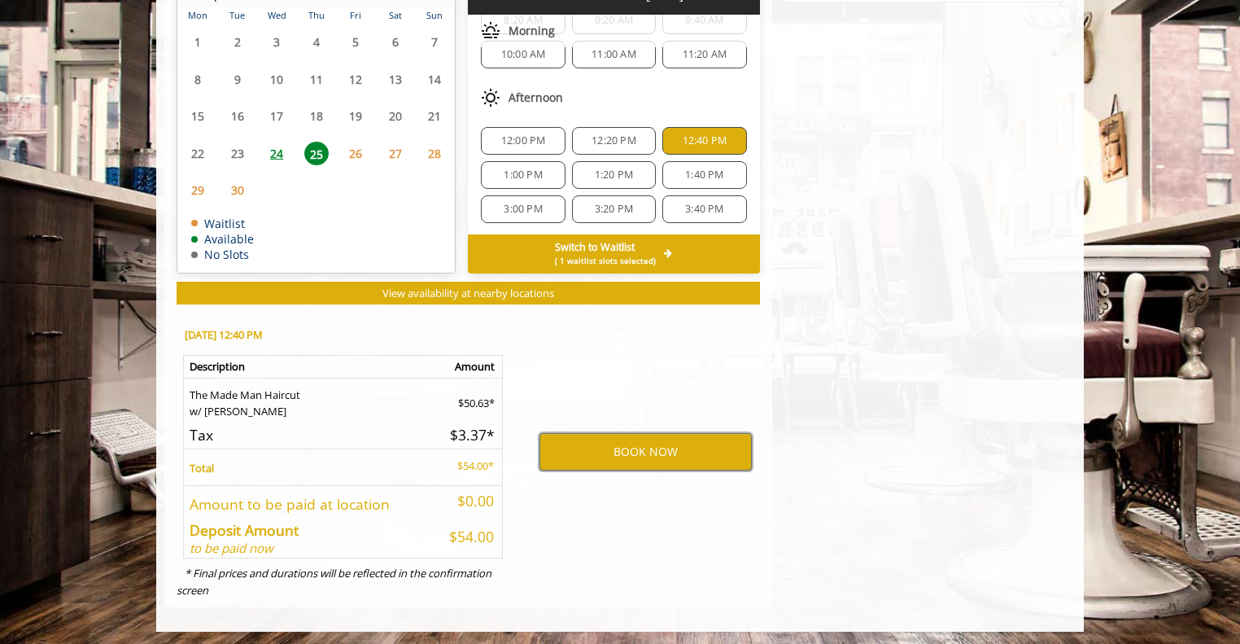
click at [615, 140] on span "12:20 PM" at bounding box center [614, 140] width 45 height 13
click at [618, 168] on span "1:20 PM" at bounding box center [614, 174] width 38 height 13
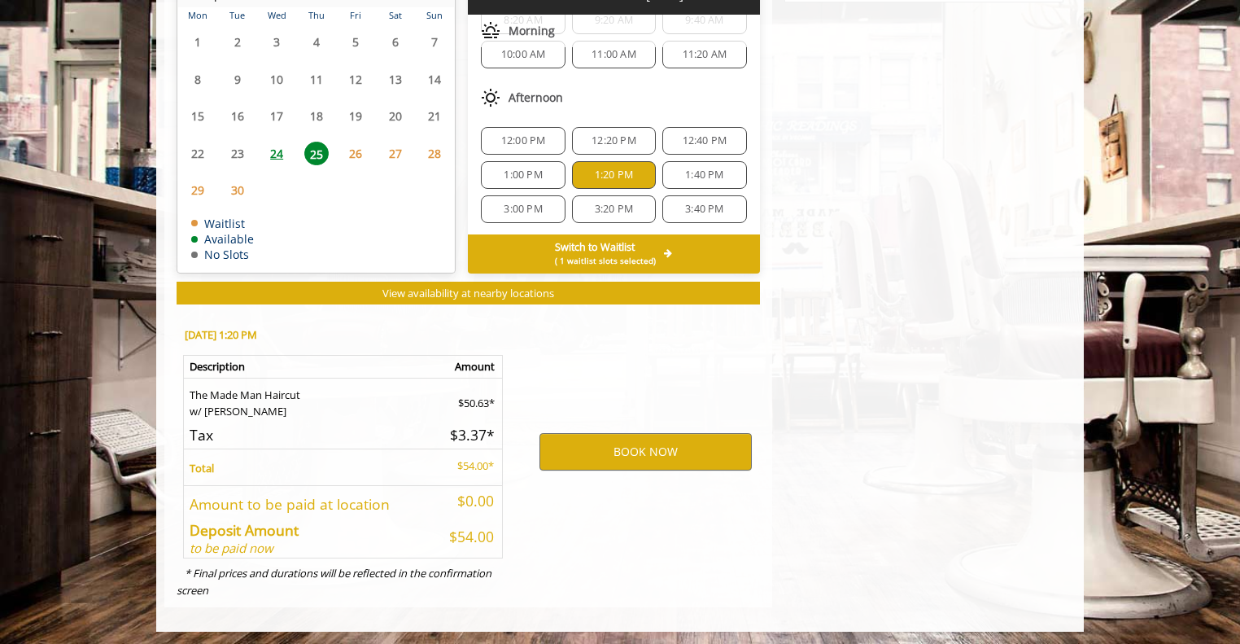
click at [531, 168] on span "1:00 PM" at bounding box center [523, 174] width 38 height 13
click at [526, 143] on div "12:00 PM" at bounding box center [523, 141] width 84 height 28
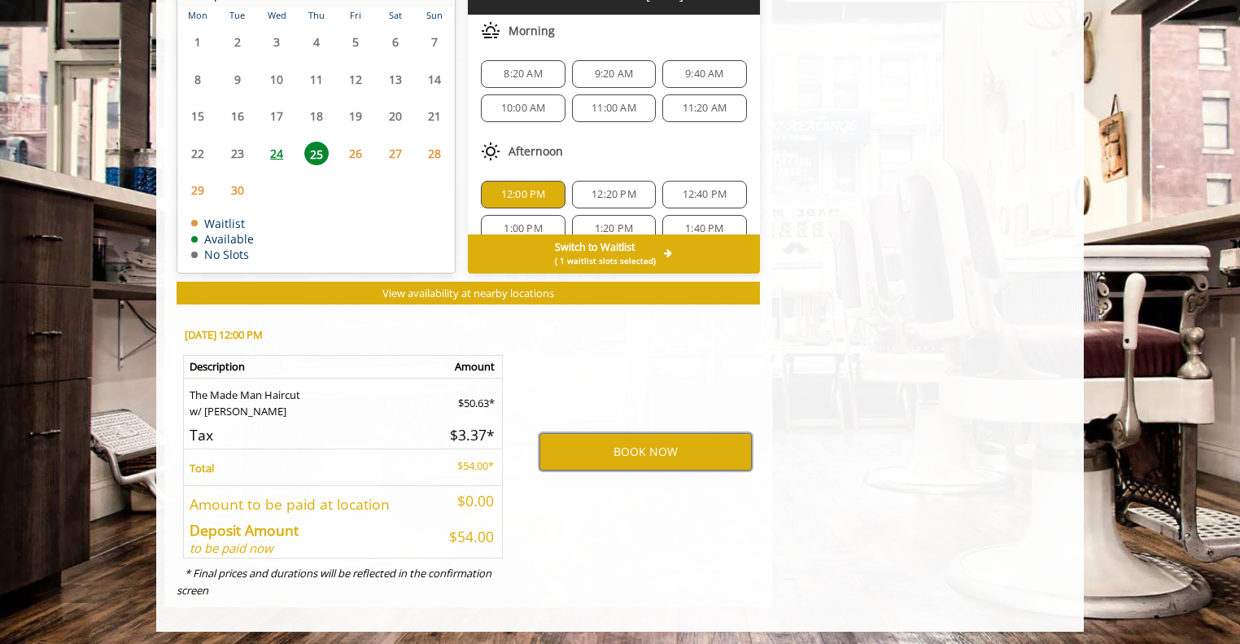
scroll to position [0, 0]
click at [683, 105] on span "11:20 AM" at bounding box center [705, 108] width 45 height 13
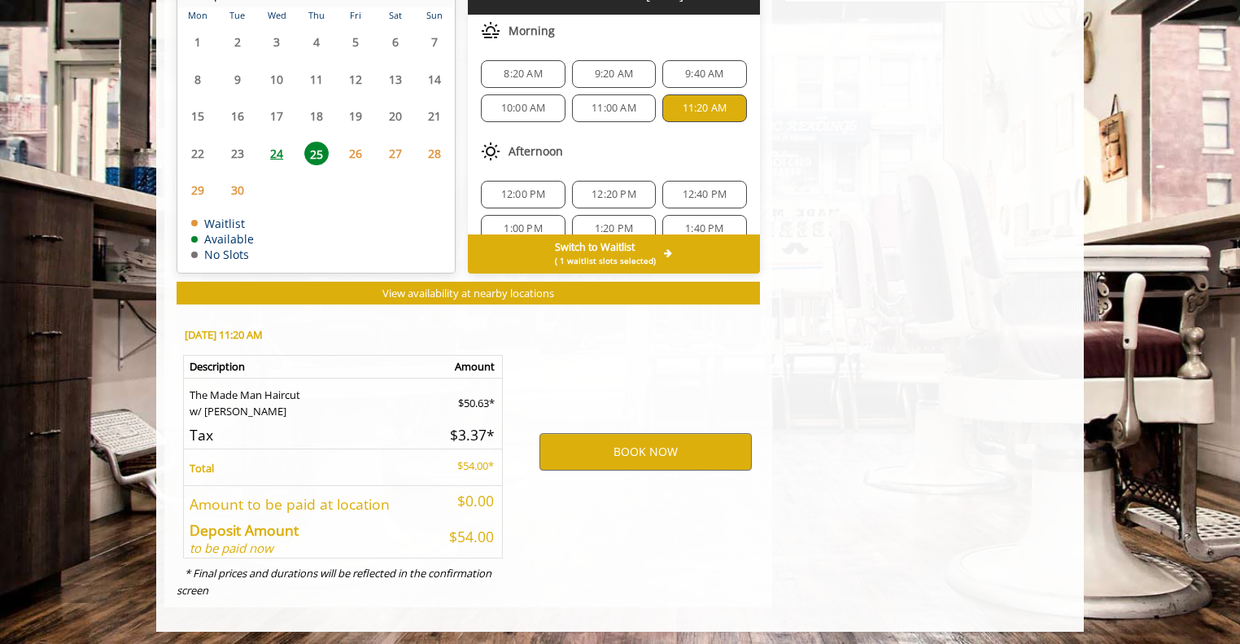
click at [679, 78] on div "9:40 AM" at bounding box center [704, 74] width 84 height 28
click at [629, 72] on span "9:20 AM" at bounding box center [613, 74] width 69 height 13
click at [609, 103] on span "11:00 AM" at bounding box center [614, 108] width 45 height 13
click at [555, 103] on div "10:00 AM" at bounding box center [523, 108] width 84 height 28
click at [539, 69] on span "8:20 AM" at bounding box center [523, 74] width 38 height 13
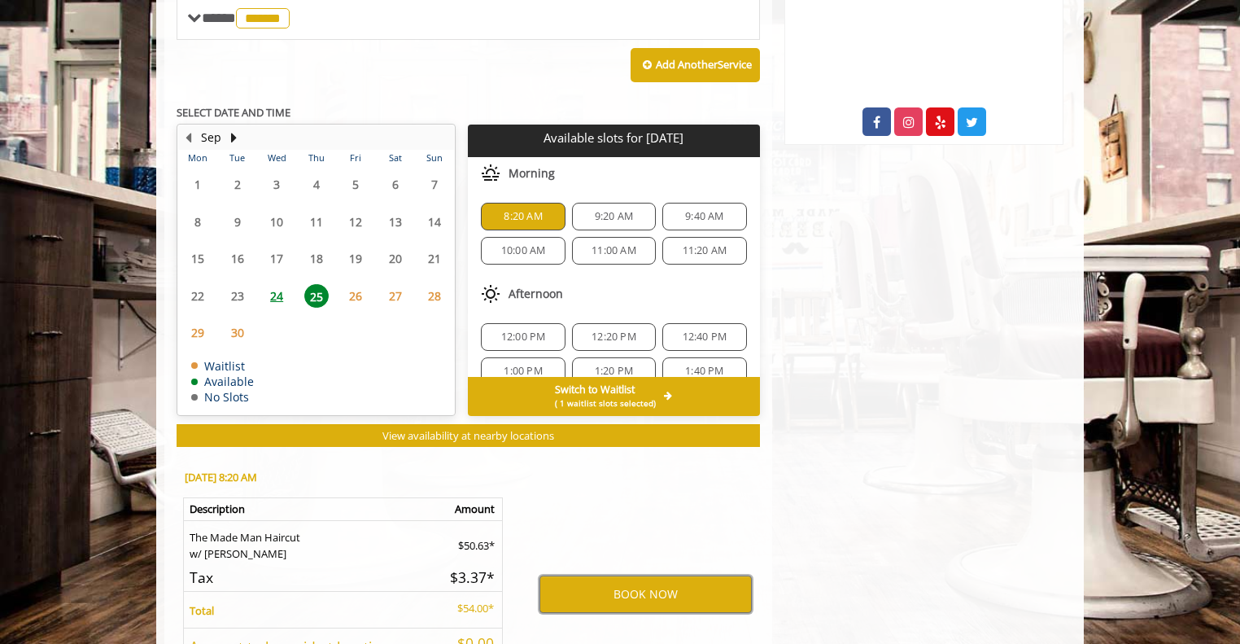
scroll to position [666, 0]
